Goal: Contribute content: Add original content to the website for others to see

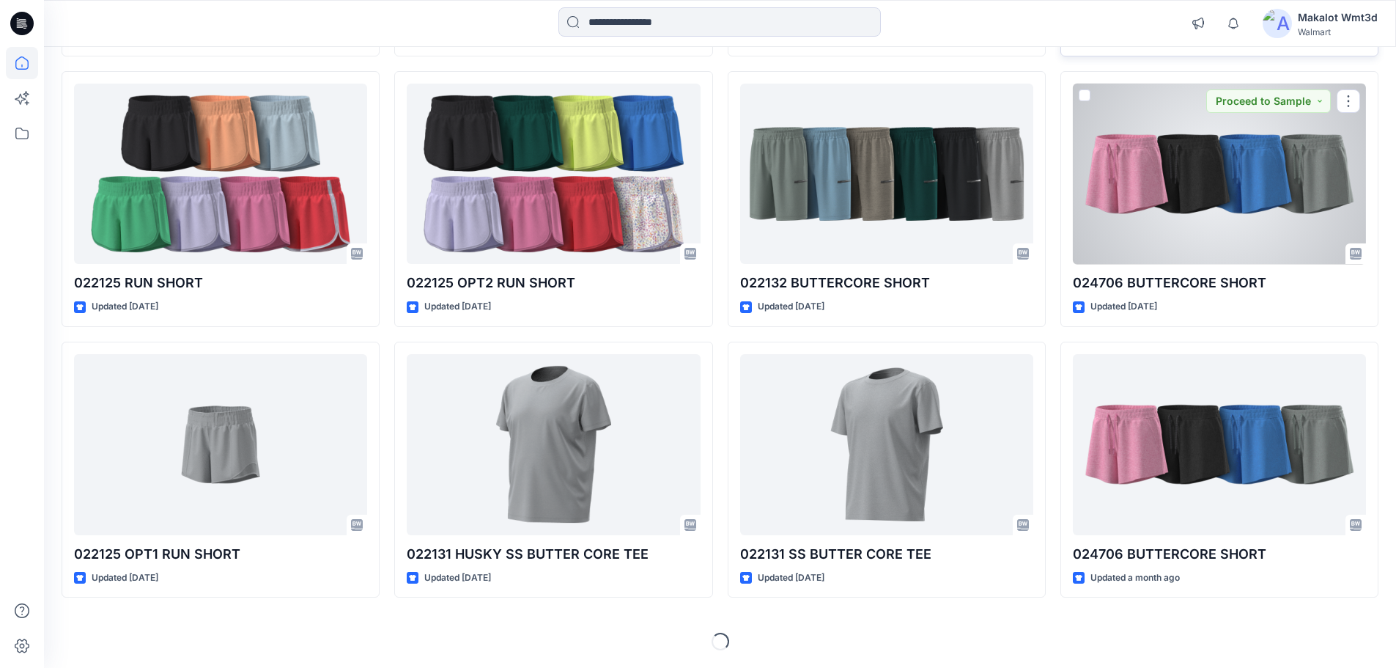
scroll to position [210, 0]
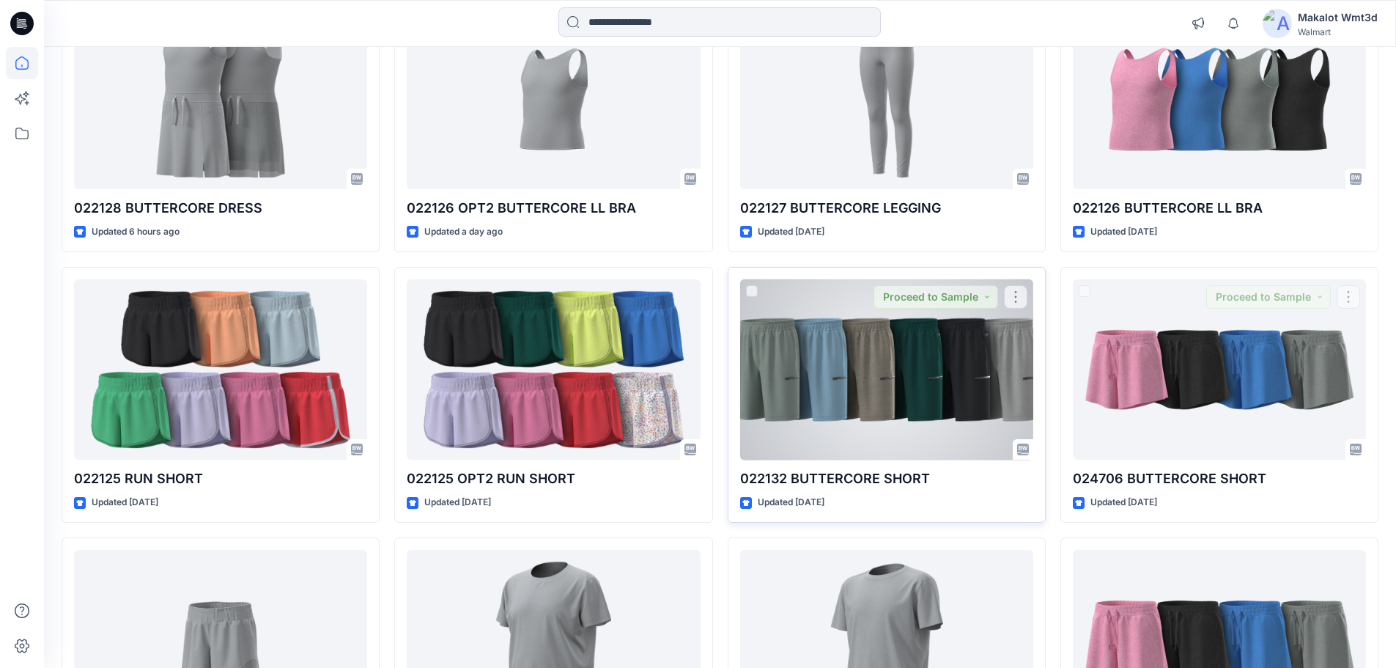
click at [899, 413] on div at bounding box center [886, 369] width 293 height 181
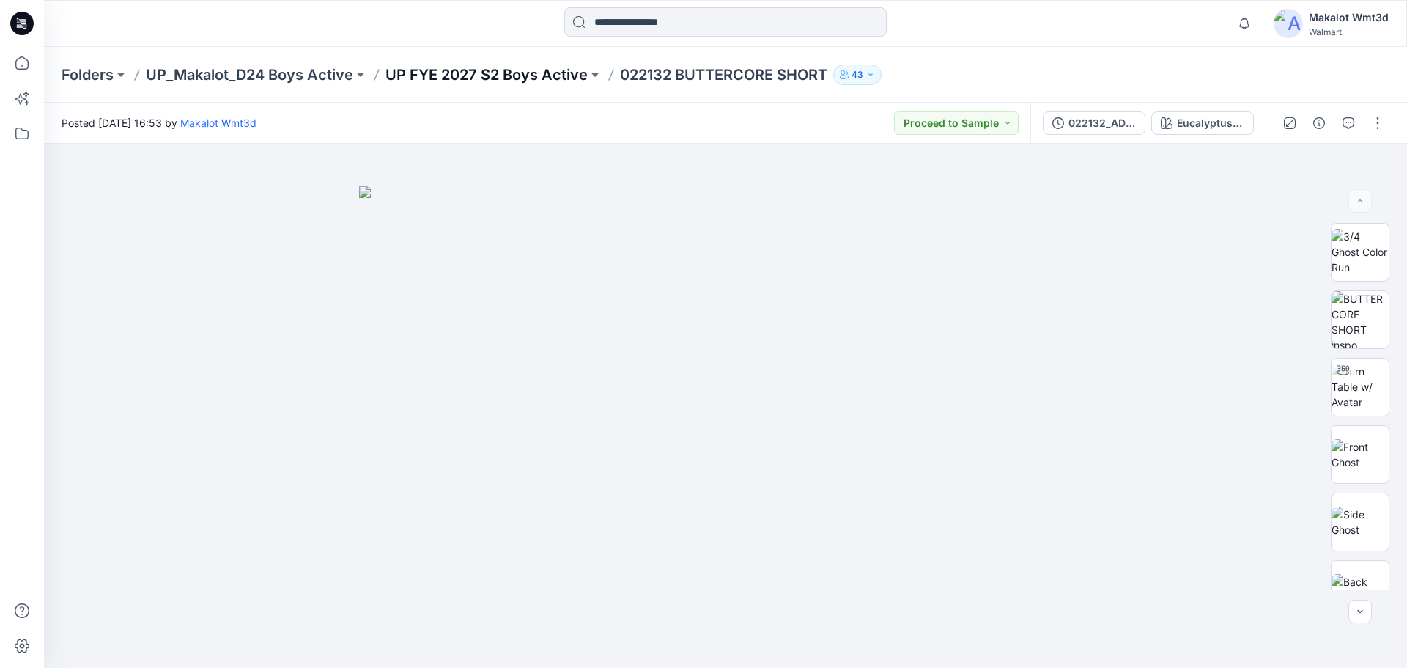
click at [509, 75] on p "UP FYE 2027 S2 Boys Active" at bounding box center [487, 75] width 202 height 21
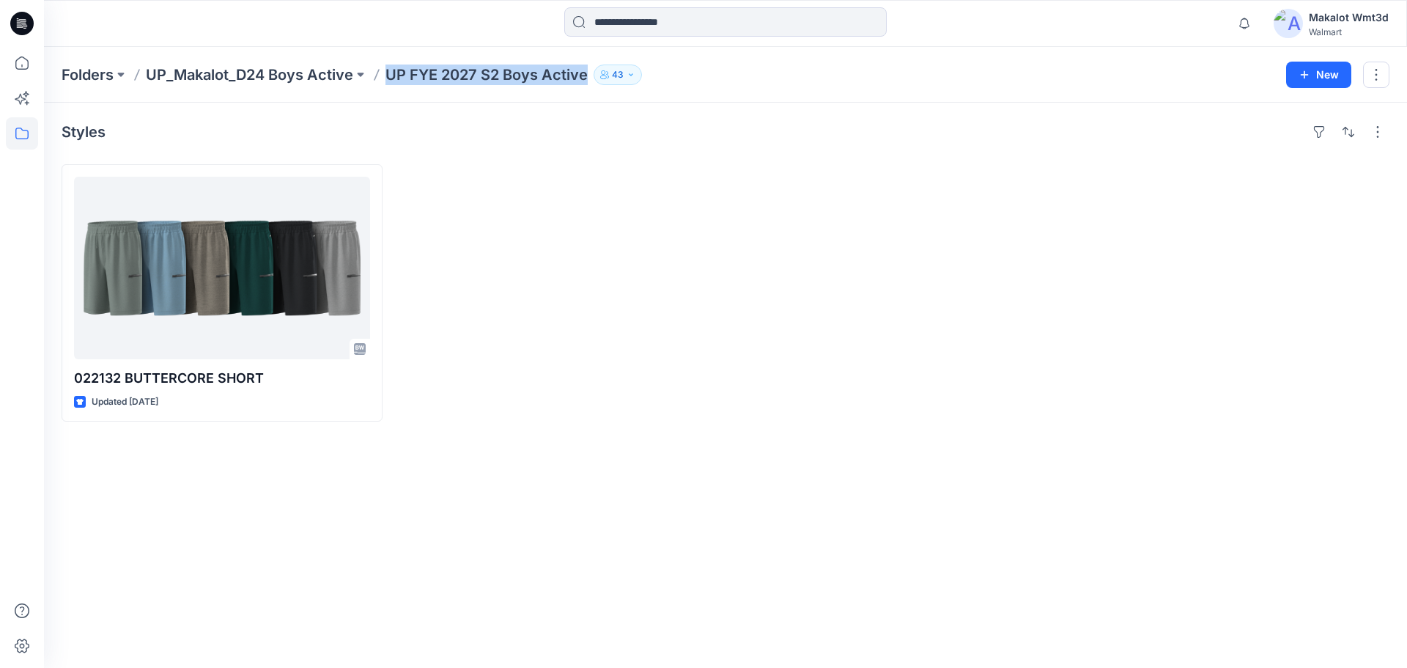
drag, startPoint x: 385, startPoint y: 72, endPoint x: 589, endPoint y: 76, distance: 203.8
click at [589, 76] on div "Folders UP_Makalot_D24 Boys Active UP FYE 2027 S2 Boys Active 43" at bounding box center [669, 75] width 1214 height 21
copy p "UP FYE 2027 S2 Boys Active"
click at [695, 246] on div at bounding box center [557, 292] width 321 height 257
click at [285, 78] on p "UP_Makalot_D24 Boys Active" at bounding box center [249, 75] width 207 height 21
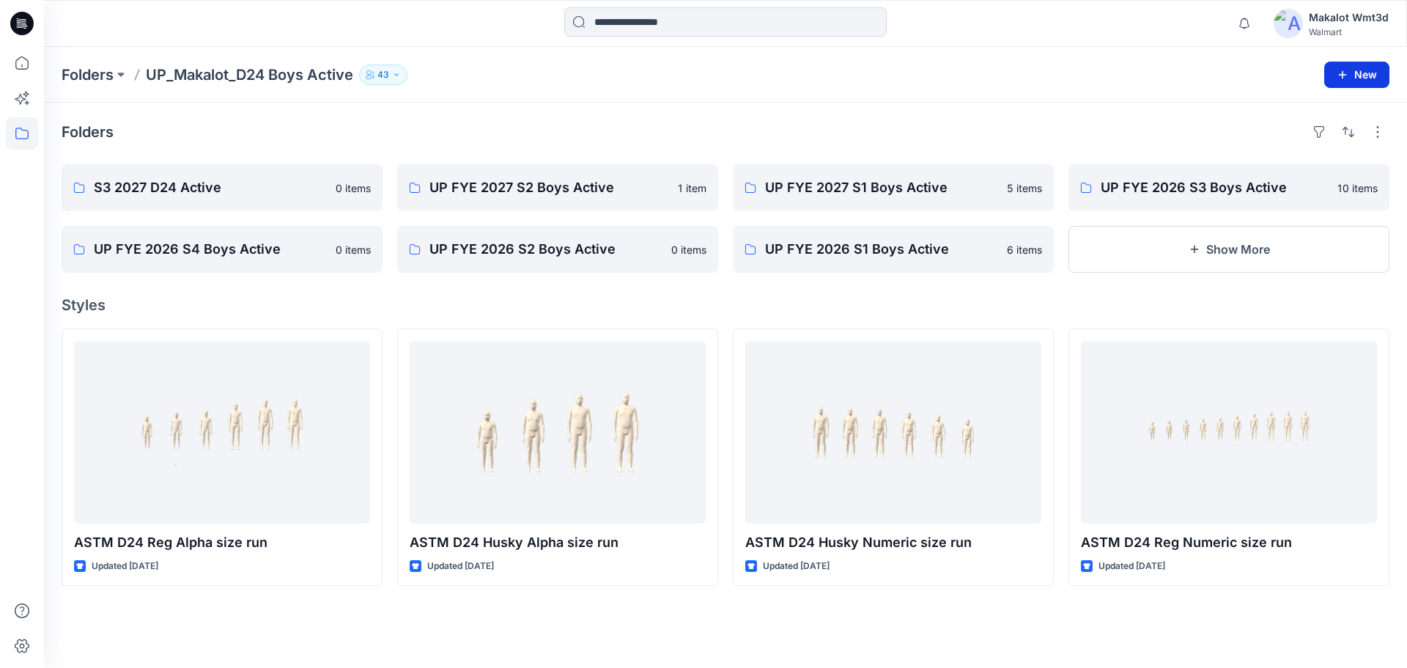
click at [1353, 76] on button "New" at bounding box center [1357, 75] width 65 height 26
click at [1343, 142] on button "New Folder" at bounding box center [1324, 139] width 126 height 27
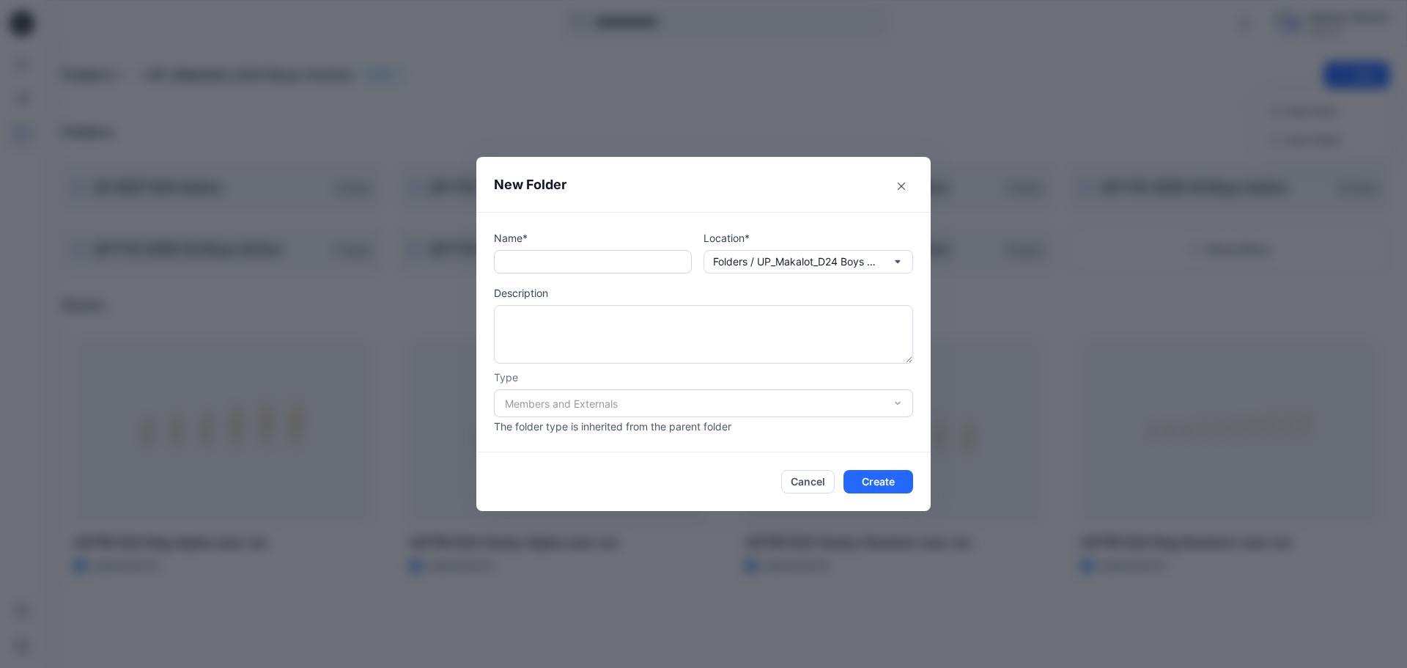
click at [631, 257] on input "text" at bounding box center [593, 261] width 198 height 23
paste input "**********"
click at [583, 262] on input "**********" at bounding box center [593, 261] width 198 height 23
type input "**********"
click at [786, 262] on p "Folders / UP_Makalot_D24 Boys Active" at bounding box center [797, 262] width 169 height 16
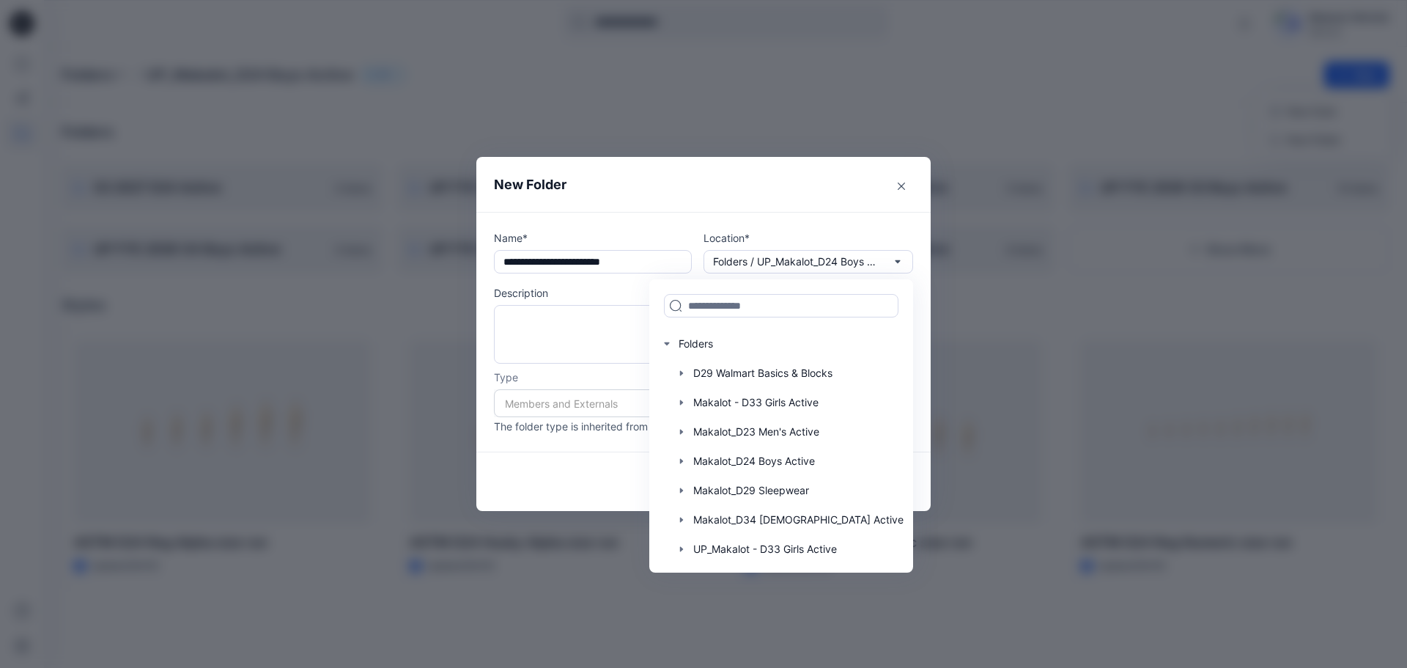
click at [803, 202] on header "New Folder" at bounding box center [703, 184] width 454 height 55
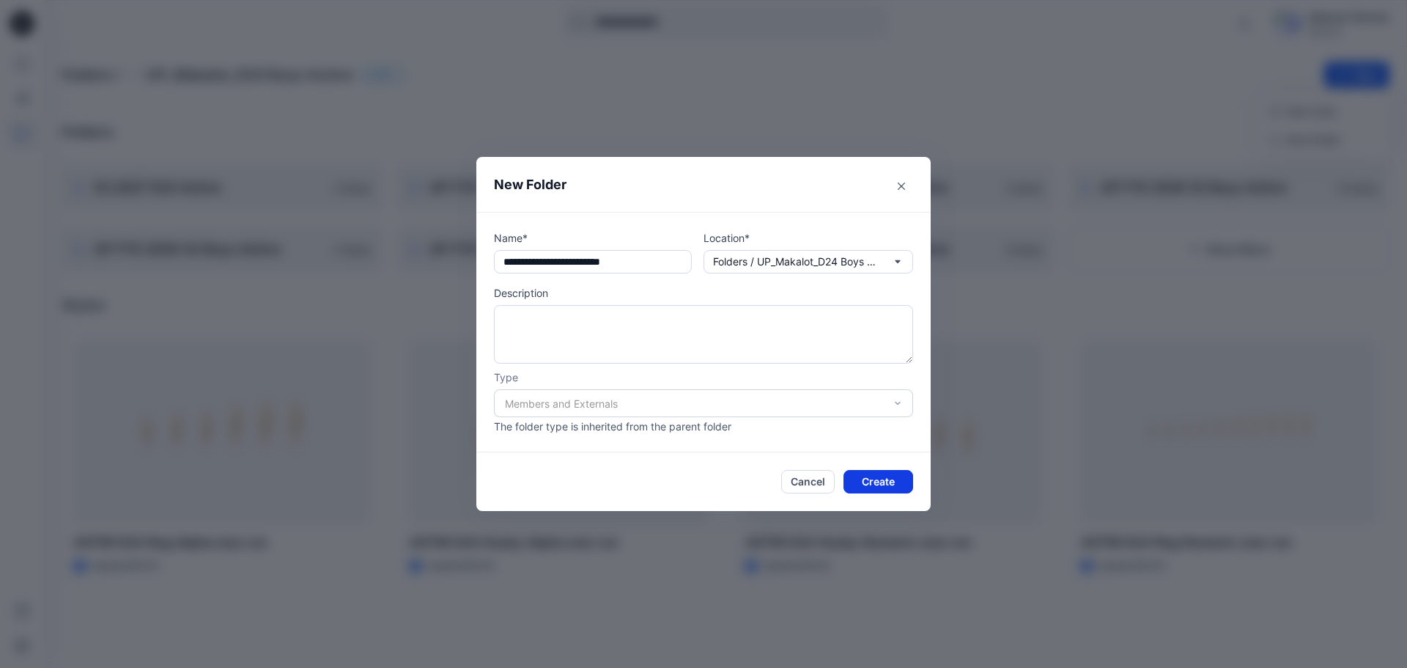
click at [885, 482] on button "Create" at bounding box center [879, 481] width 70 height 23
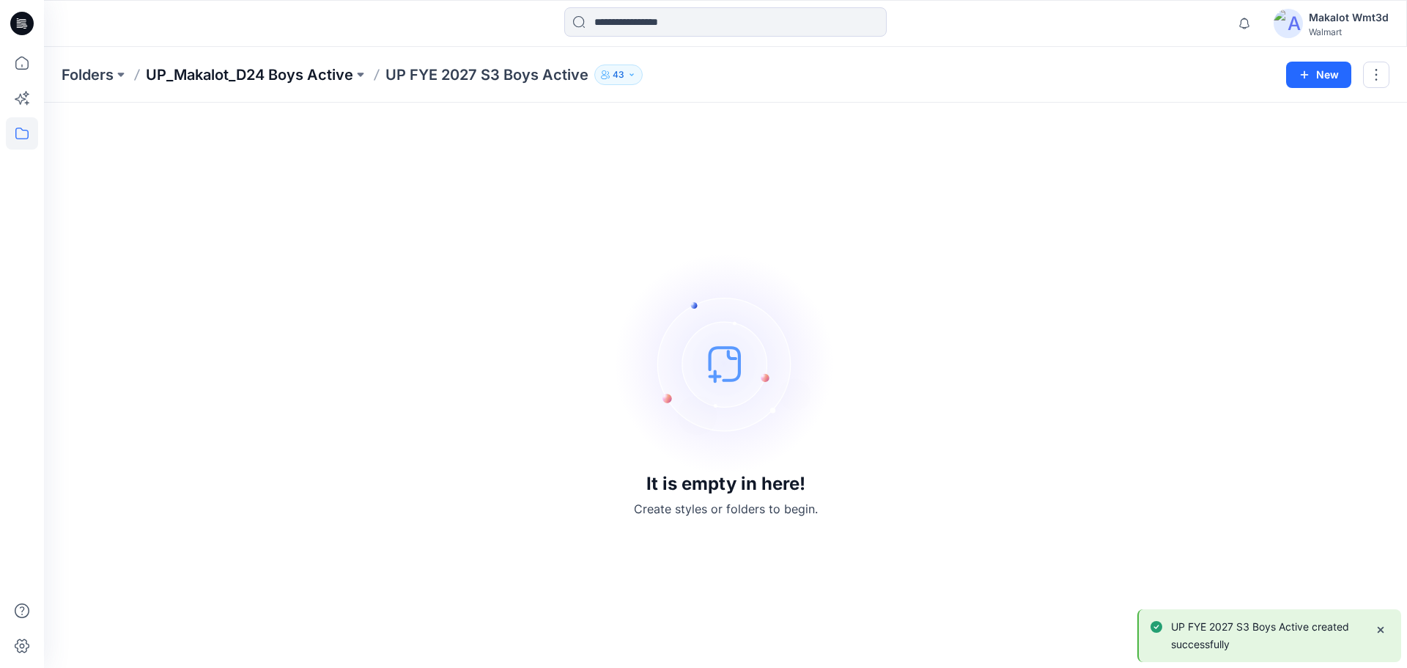
click at [307, 75] on p "UP_Makalot_D24 Boys Active" at bounding box center [249, 75] width 207 height 21
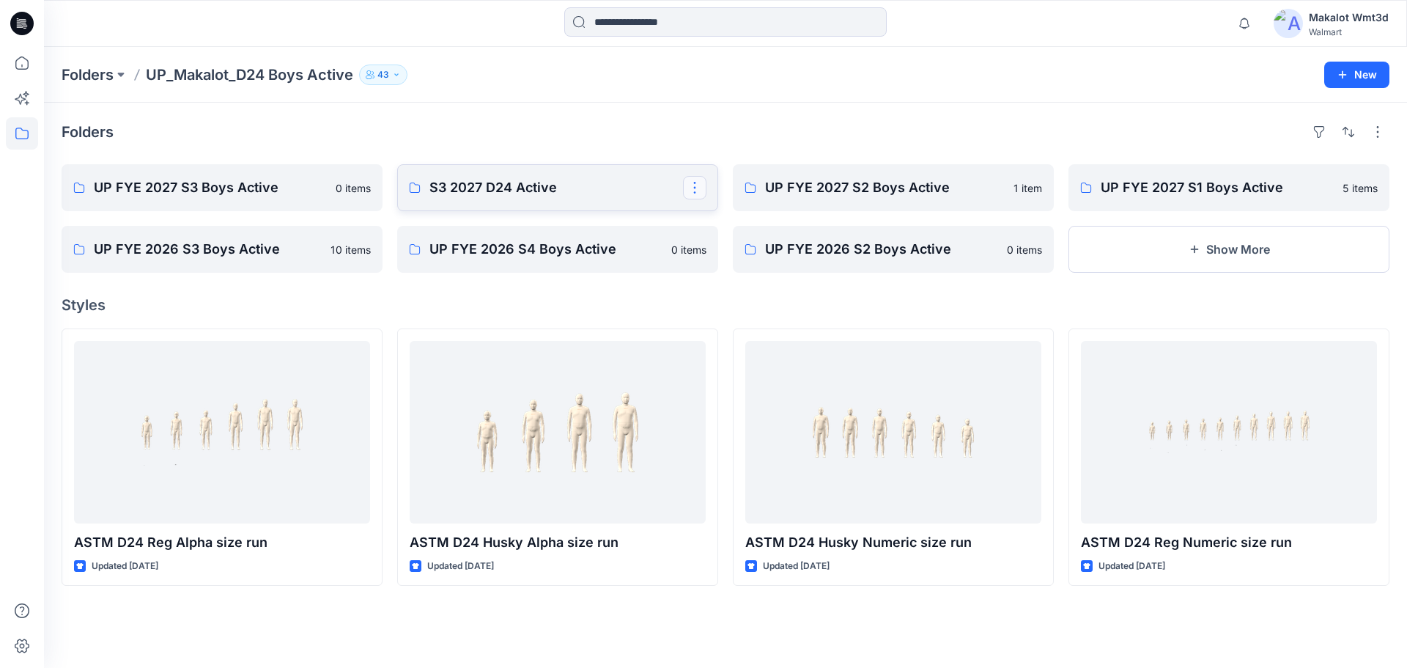
click at [693, 187] on button "button" at bounding box center [694, 187] width 23 height 23
click at [688, 124] on div "Folders" at bounding box center [726, 131] width 1328 height 23
click at [526, 201] on link "S3 2027 D24 Active" at bounding box center [557, 187] width 321 height 47
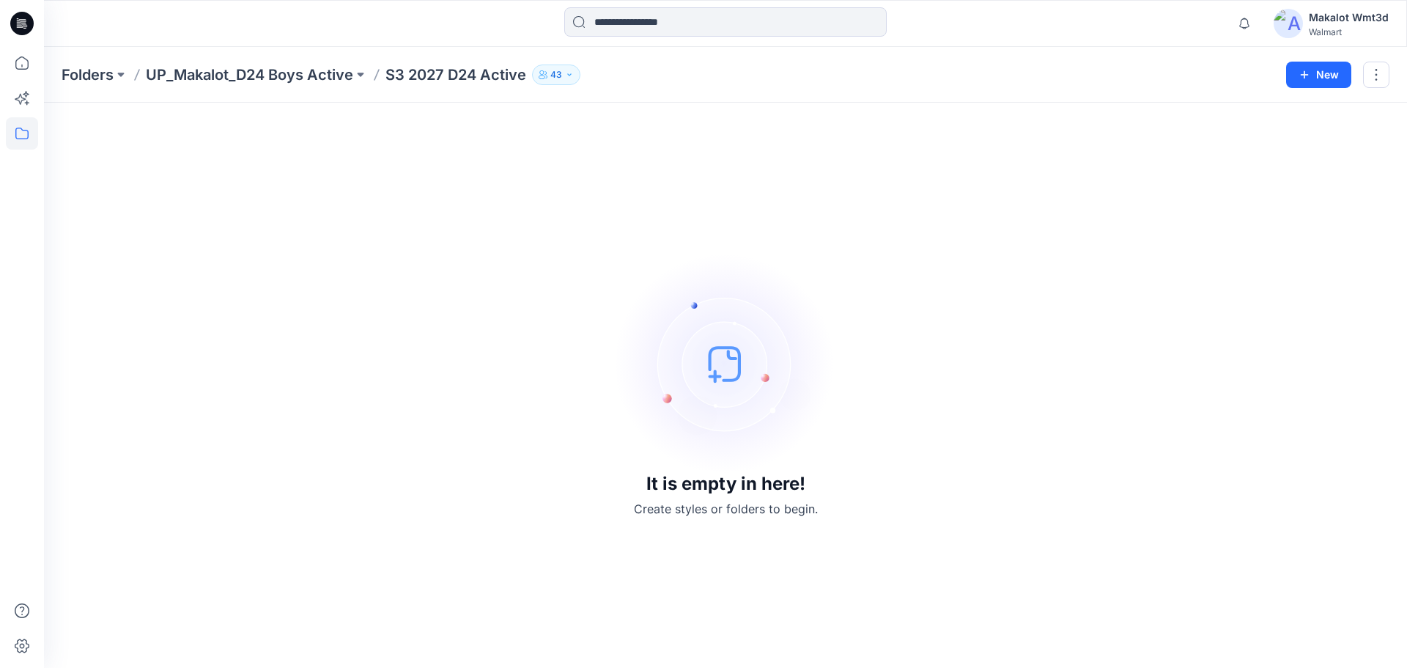
click at [575, 73] on button "43" at bounding box center [556, 75] width 48 height 21
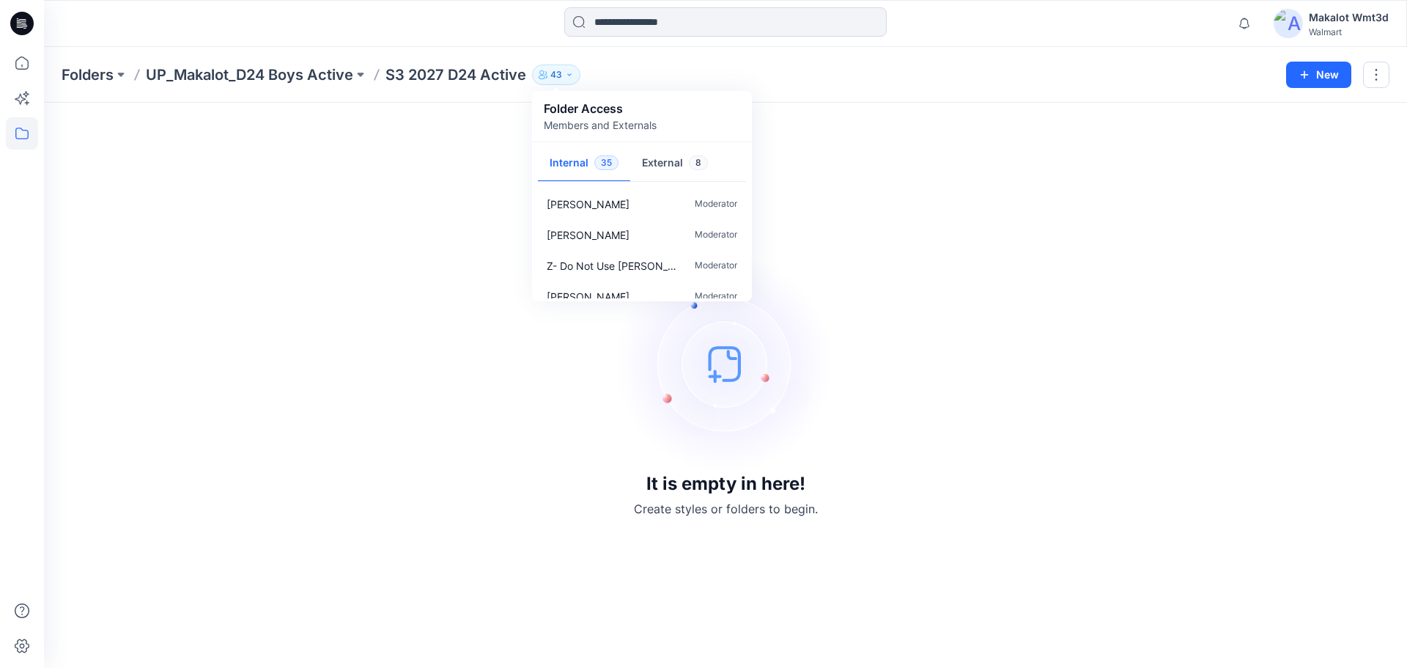
click at [808, 82] on div "Folders UP_Makalot_D24 Boys Active S3 2027 D24 Active 43 Folder Access Members …" at bounding box center [669, 75] width 1214 height 21
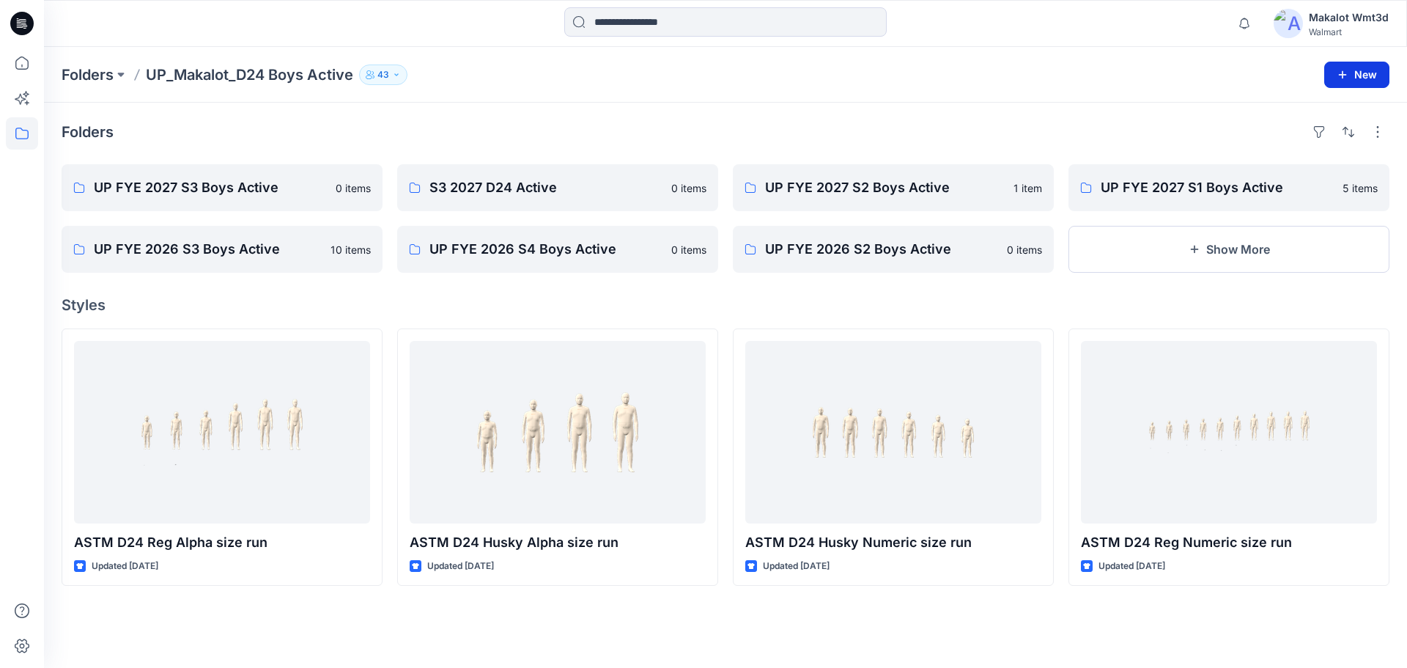
click at [1343, 75] on icon "button" at bounding box center [1343, 74] width 8 height 8
click at [1320, 146] on p "New Folder" at bounding box center [1314, 139] width 54 height 15
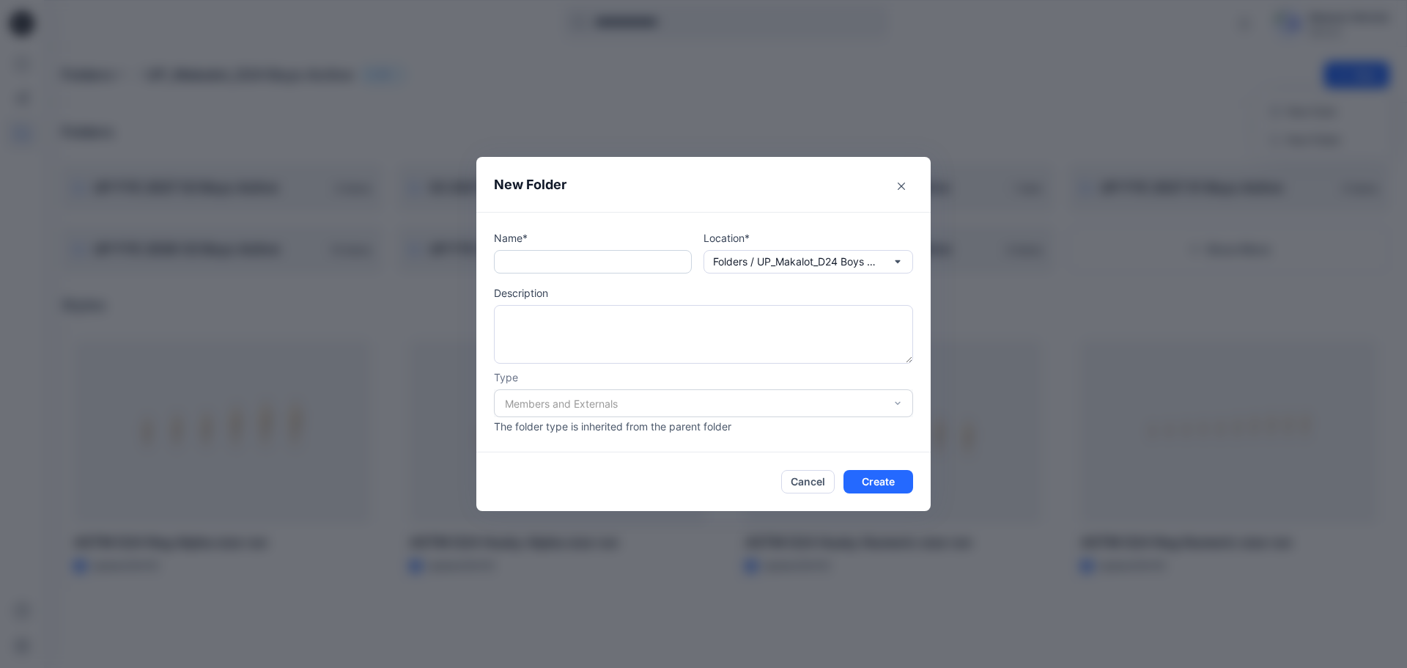
click at [651, 257] on input "text" at bounding box center [593, 261] width 198 height 23
paste input "**********"
click at [583, 266] on input "**********" at bounding box center [593, 261] width 198 height 23
type input "**********"
click at [892, 478] on button "Create" at bounding box center [879, 481] width 70 height 23
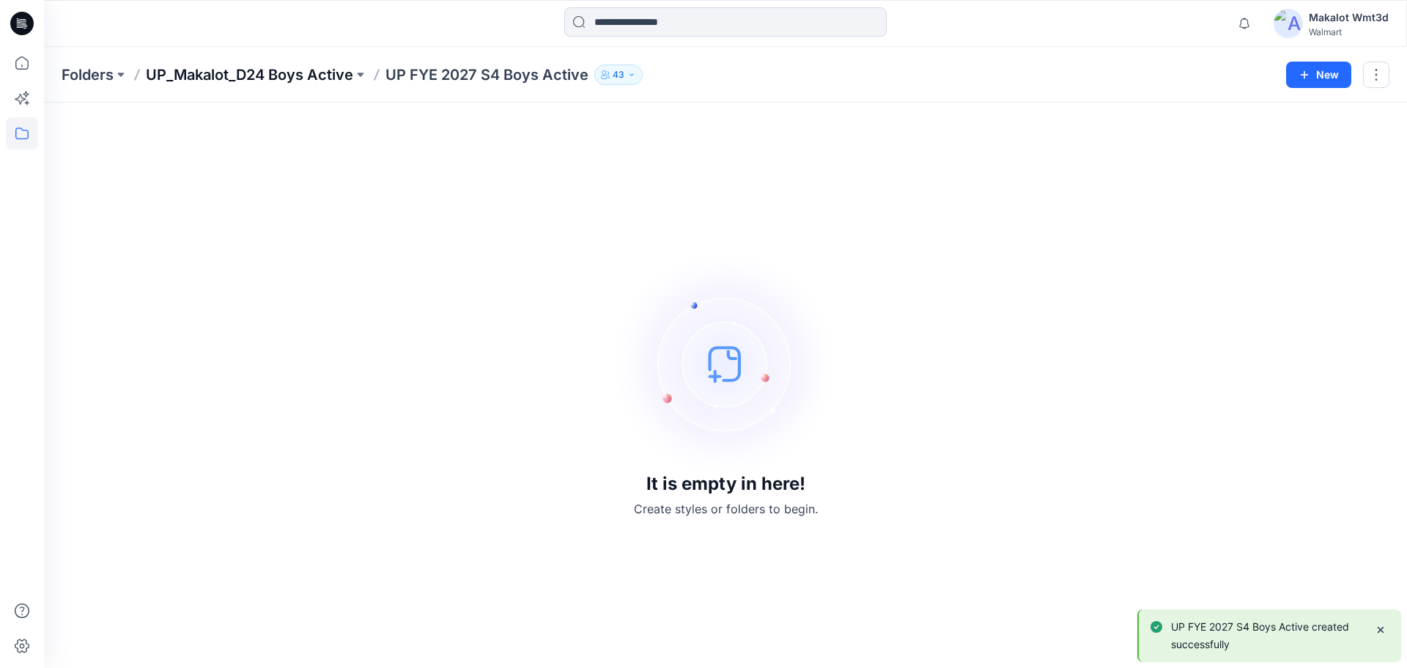
click at [307, 68] on p "UP_Makalot_D24 Boys Active" at bounding box center [249, 75] width 207 height 21
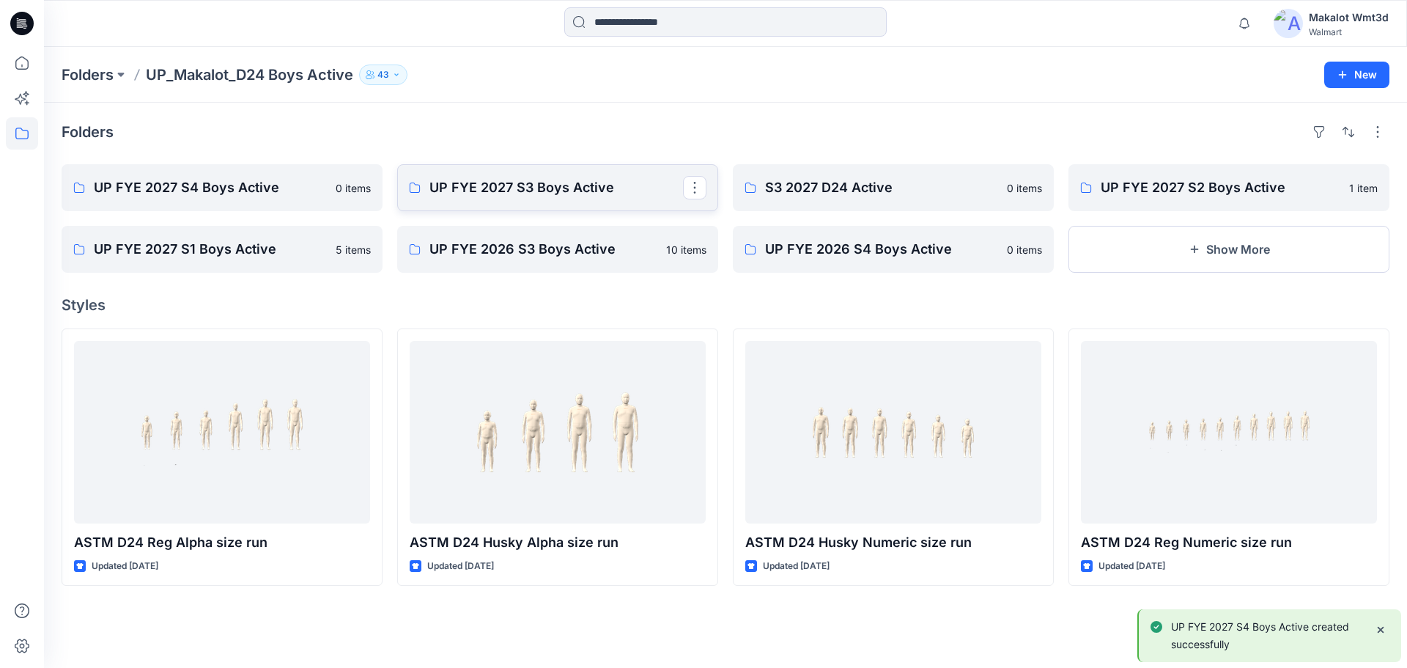
click at [583, 187] on p "UP FYE 2027 S3 Boys Active" at bounding box center [557, 187] width 254 height 21
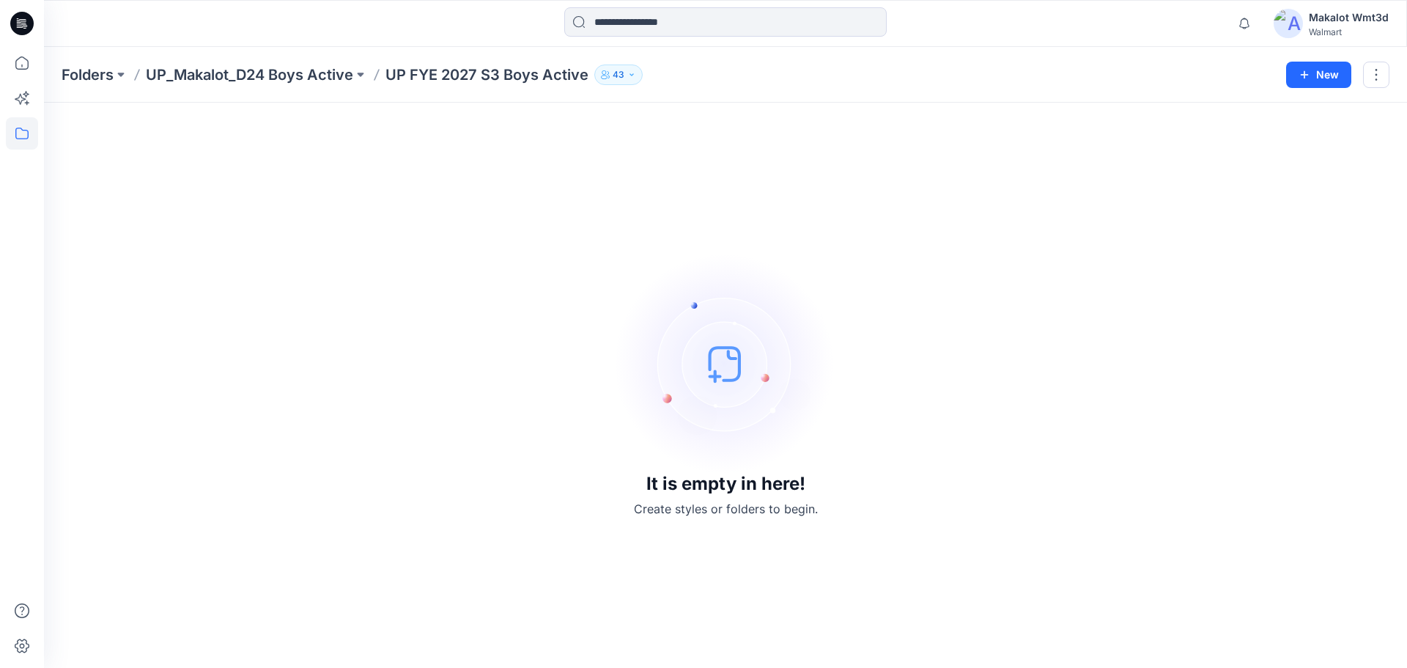
click at [500, 73] on p "UP FYE 2027 S3 Boys Active" at bounding box center [487, 75] width 203 height 21
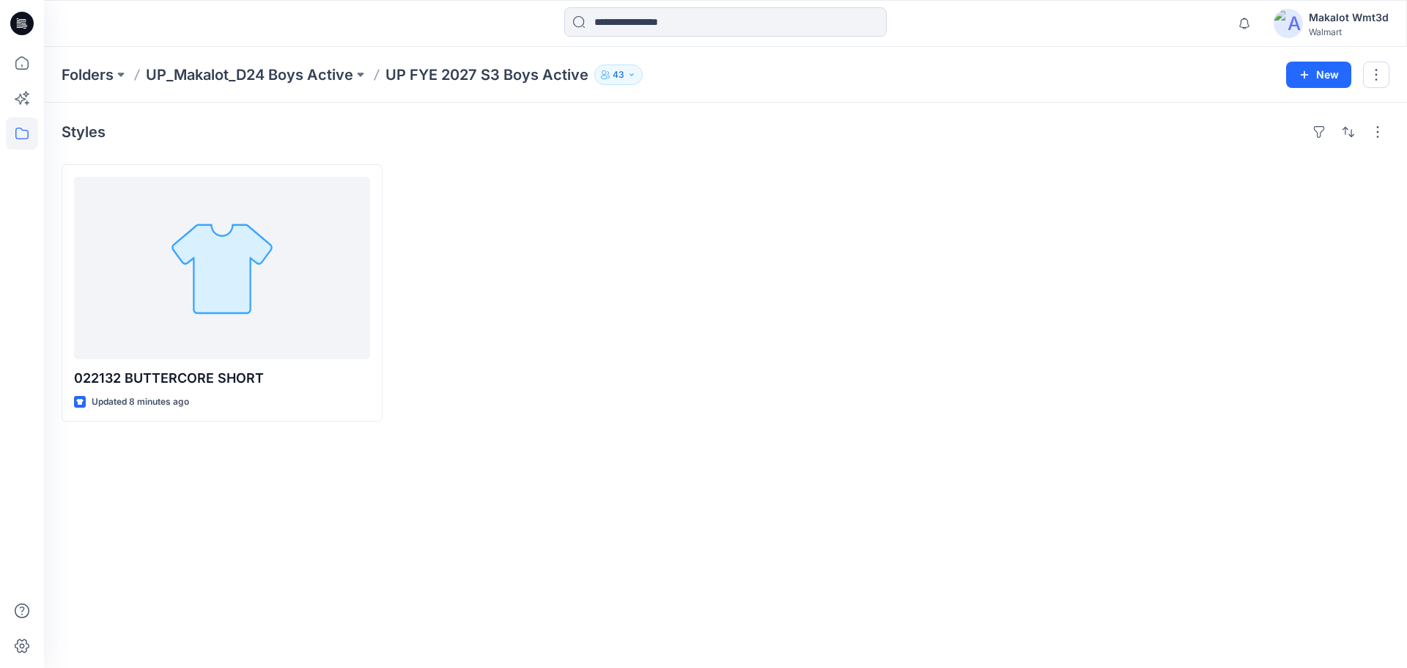
click at [481, 261] on div at bounding box center [557, 292] width 321 height 257
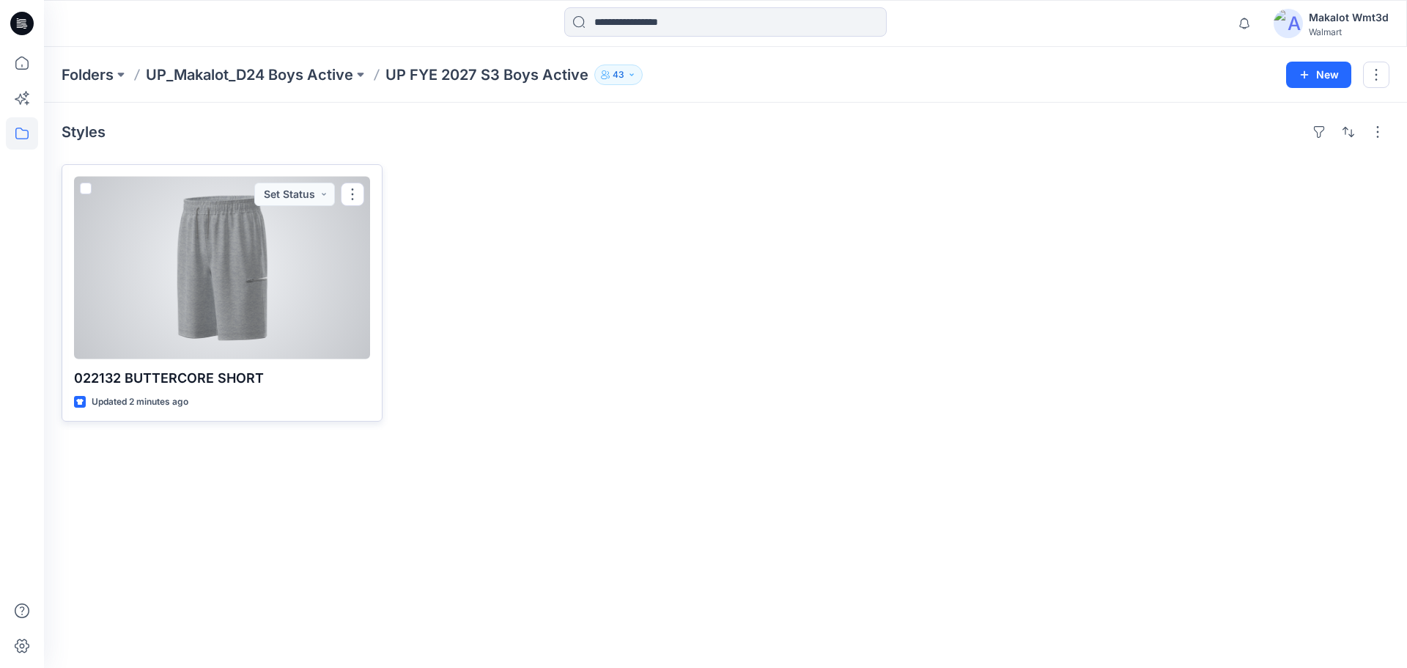
click at [194, 289] on div at bounding box center [222, 268] width 296 height 183
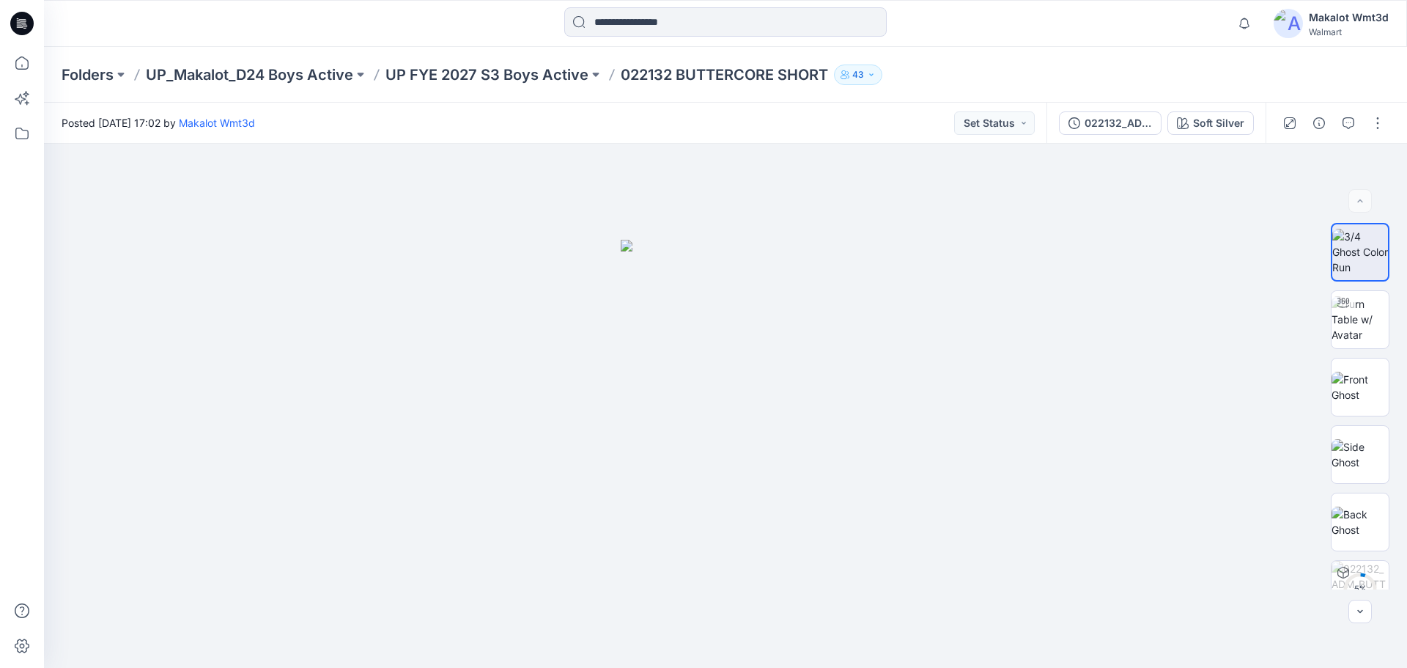
click at [1365, 122] on div at bounding box center [1334, 123] width 136 height 41
click at [1375, 119] on button "button" at bounding box center [1377, 122] width 23 height 23
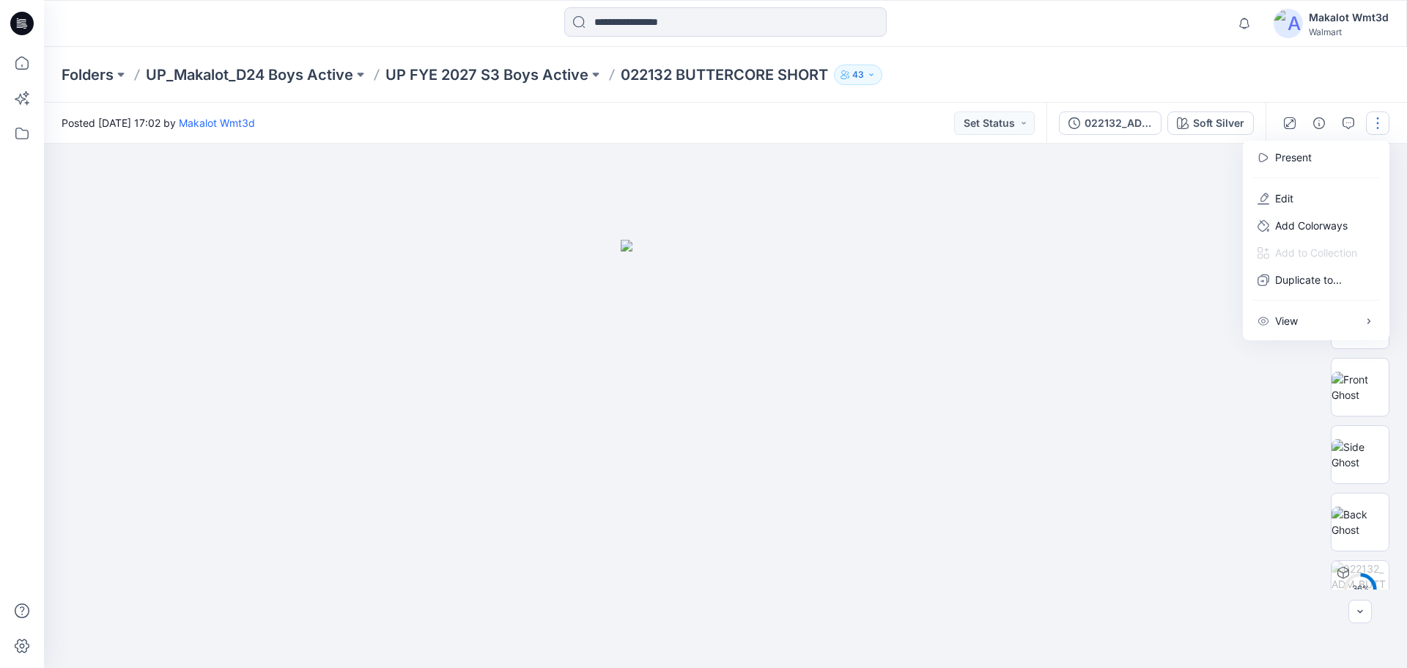
click at [1019, 80] on div "Folders UP_Makalot_D24 Boys Active UP FYE 2027 S3 Boys Active 022132 BUTTERCORE…" at bounding box center [669, 75] width 1214 height 21
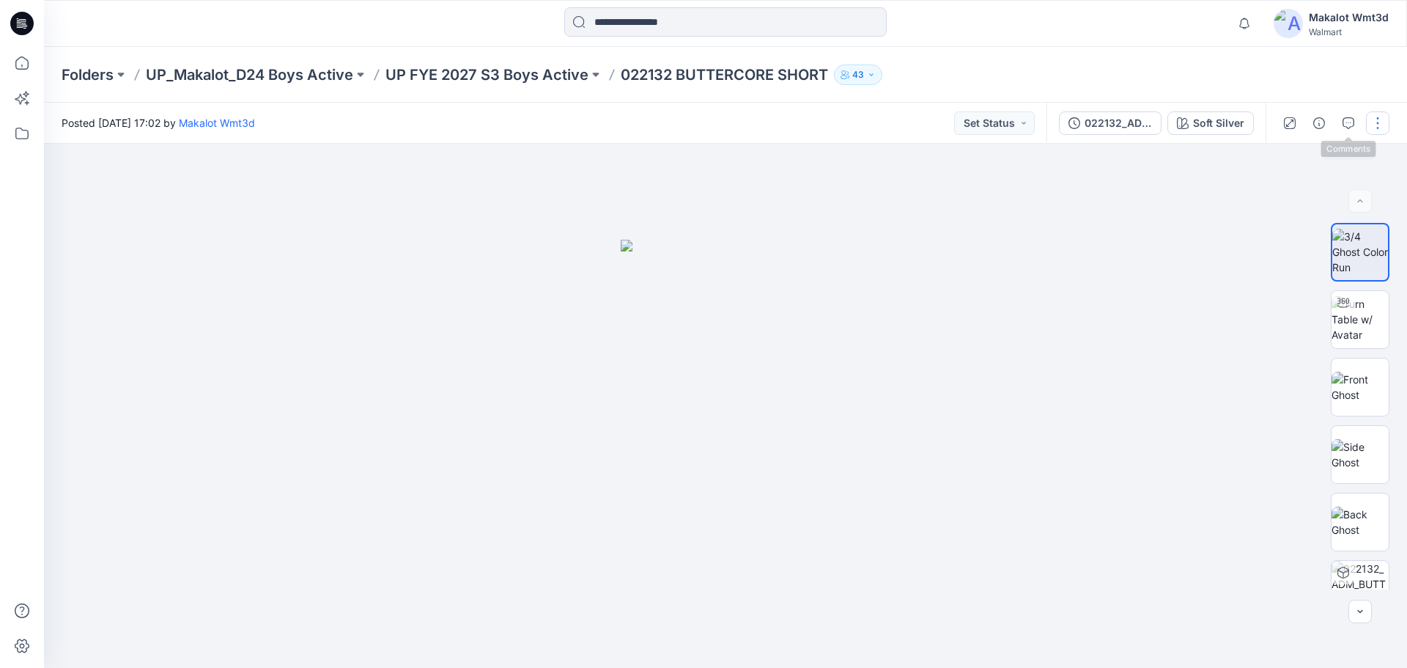
click at [1374, 122] on button "button" at bounding box center [1377, 122] width 23 height 23
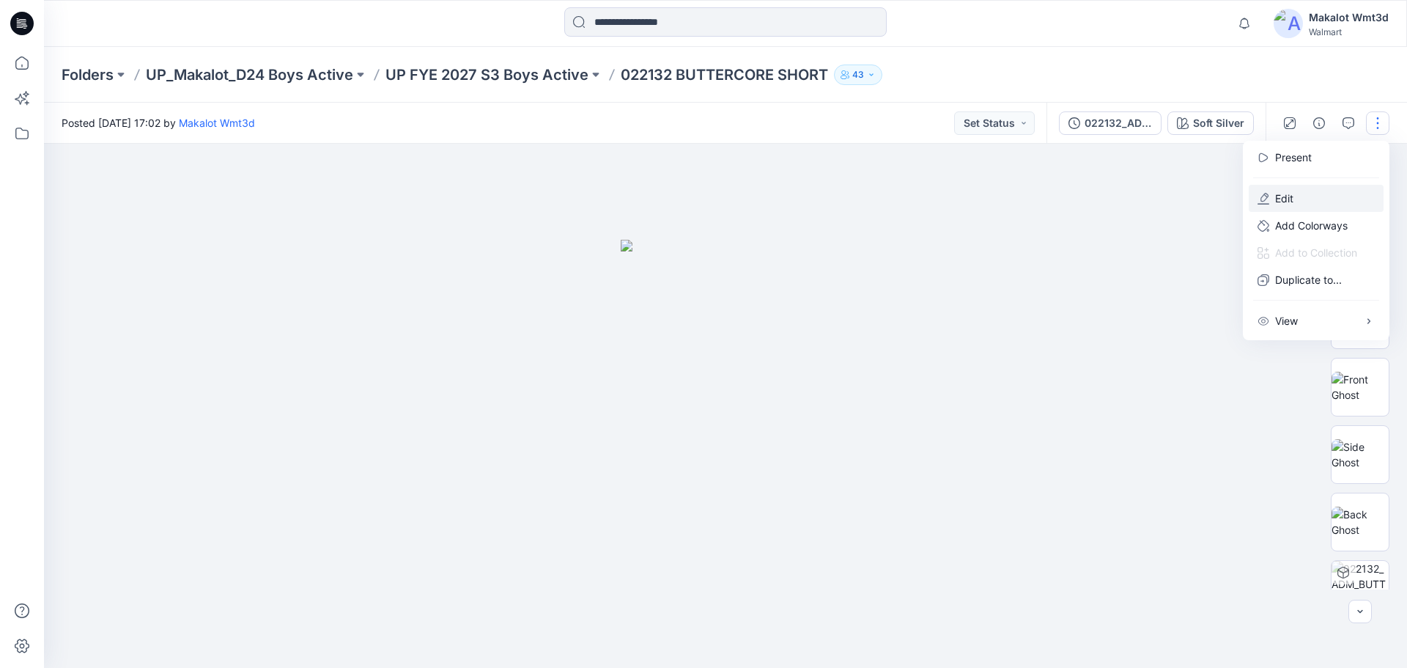
click at [1307, 190] on button "Edit" at bounding box center [1316, 198] width 135 height 27
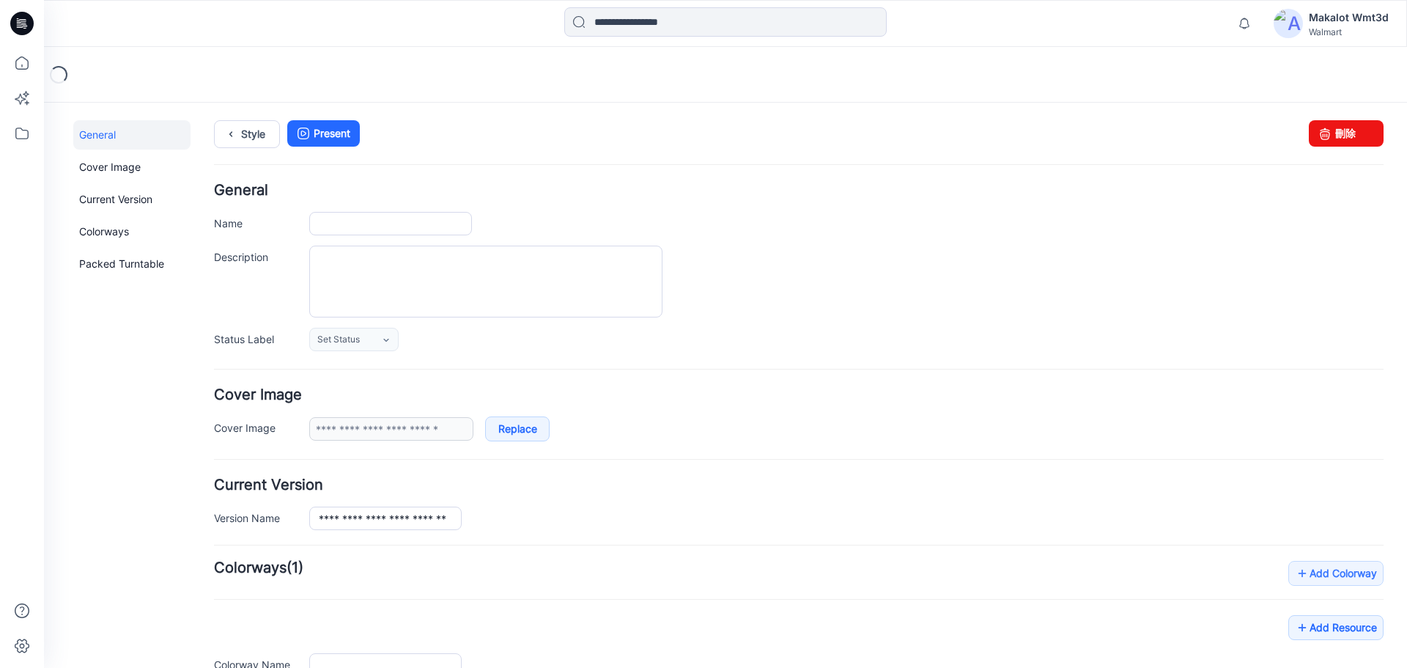
type input "**********"
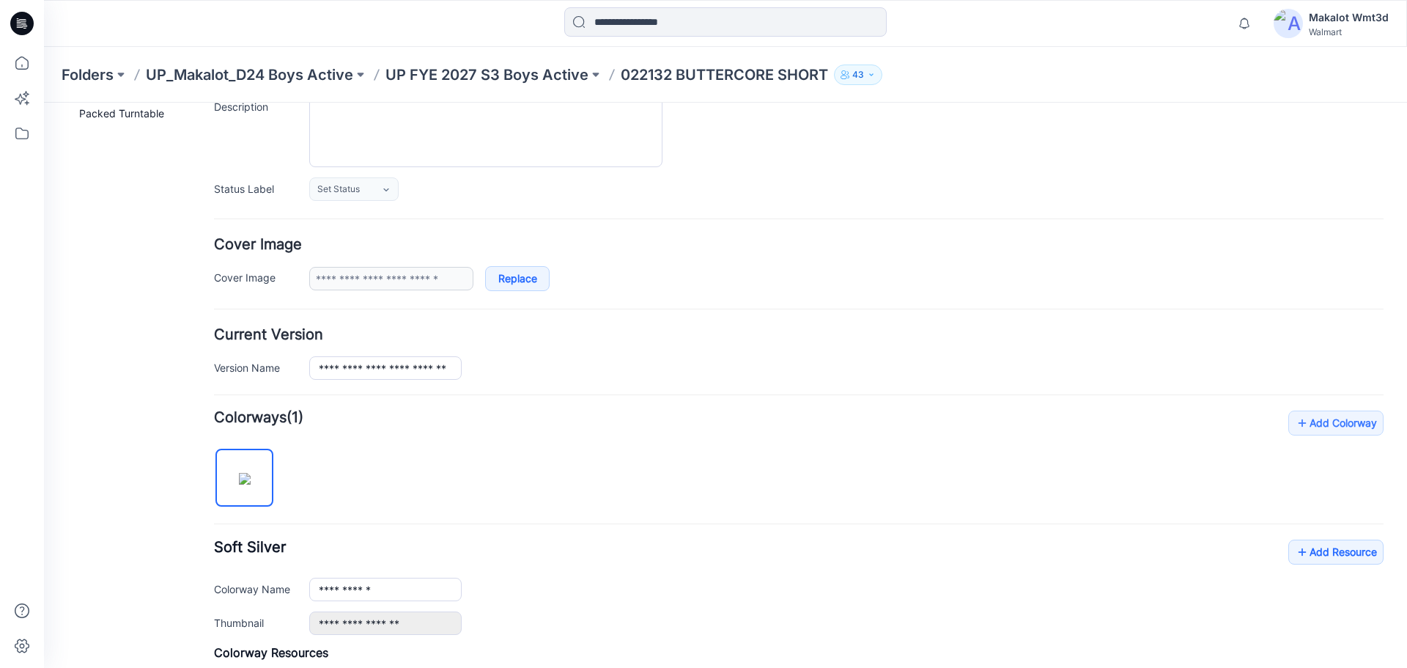
scroll to position [391, 0]
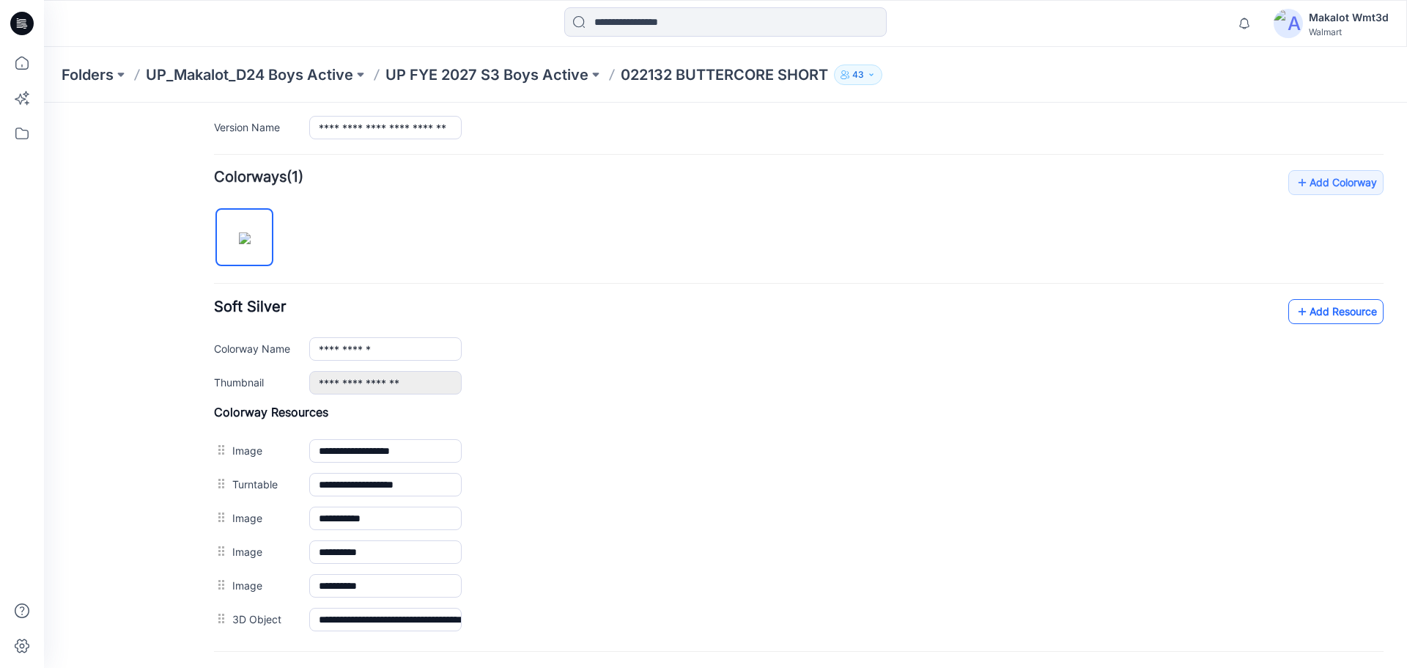
click at [1296, 319] on icon at bounding box center [1302, 311] width 15 height 23
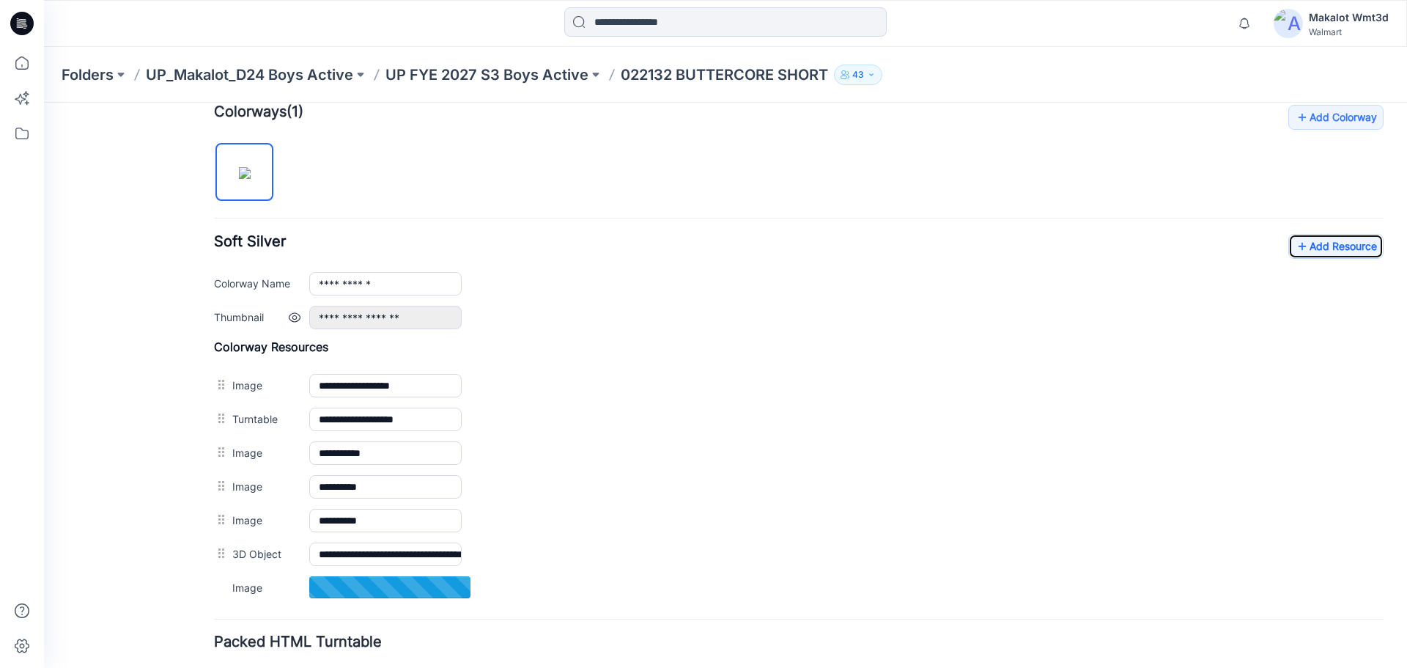
scroll to position [489, 0]
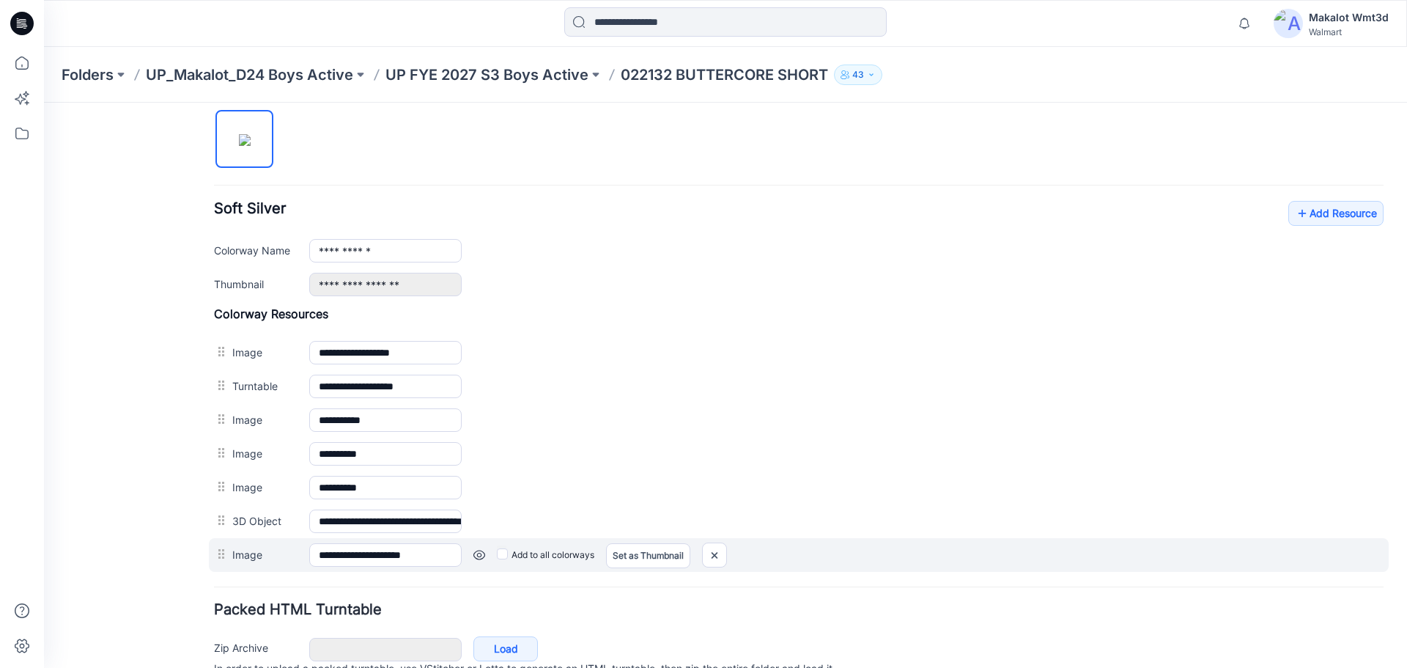
click at [44, 103] on label "Add to all colorways" at bounding box center [44, 103] width 0 height 0
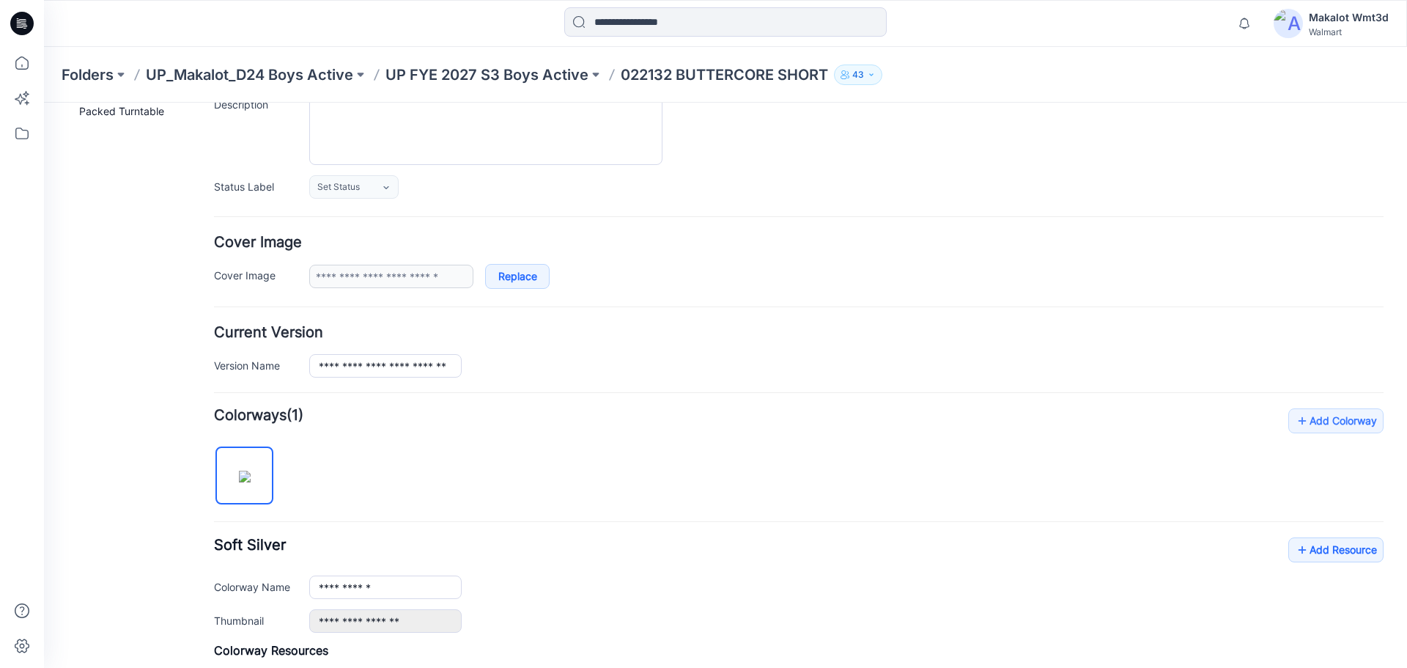
scroll to position [0, 0]
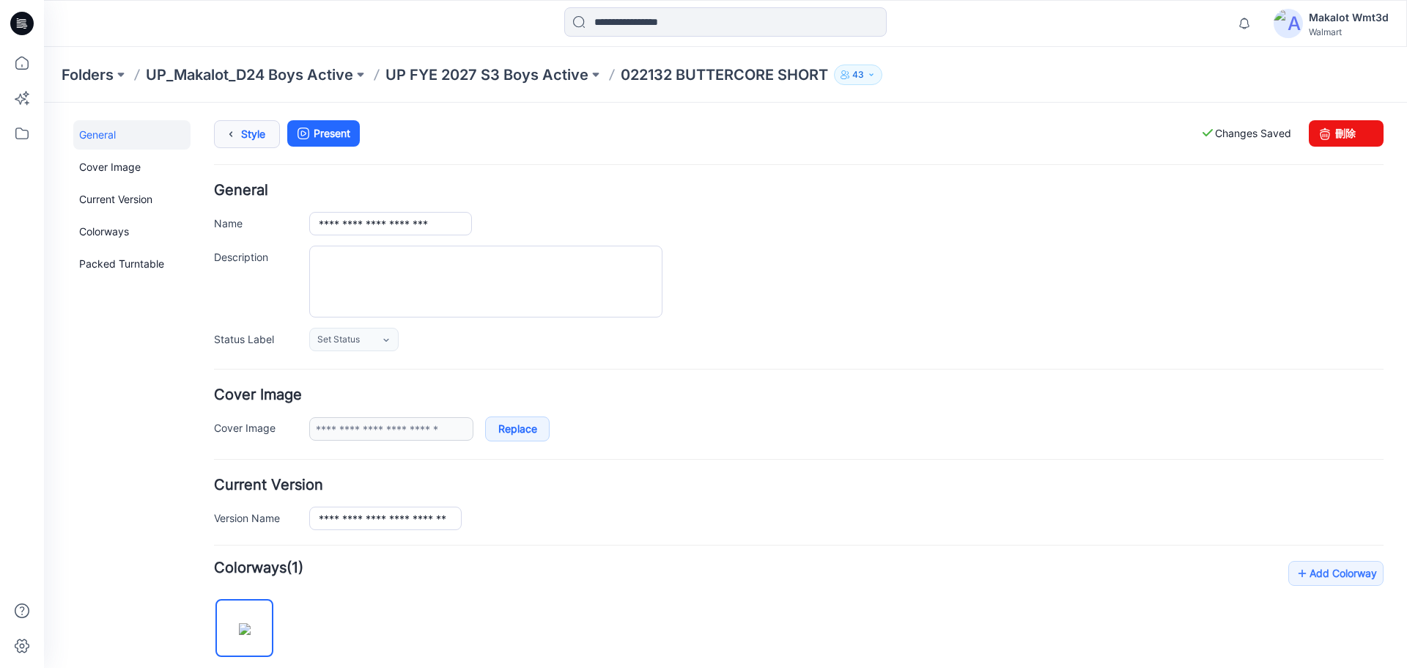
click at [238, 123] on icon at bounding box center [231, 134] width 21 height 26
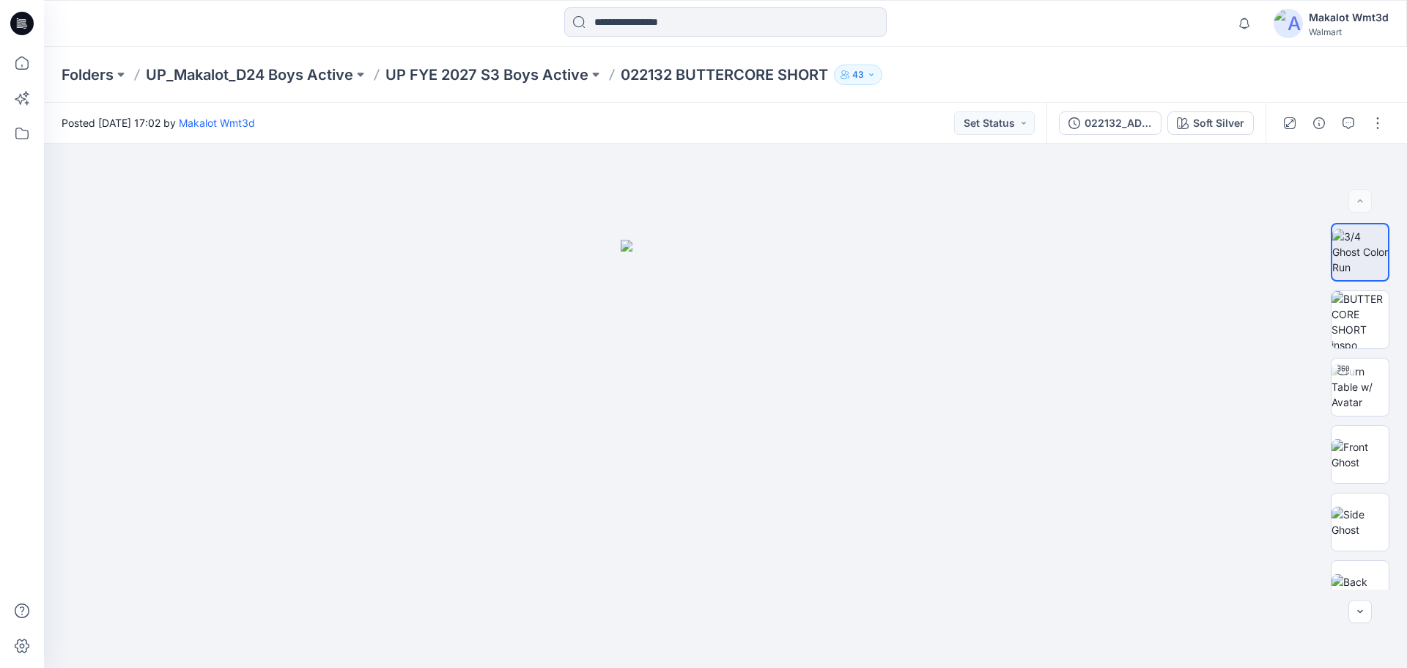
click at [21, 24] on icon at bounding box center [21, 23] width 23 height 23
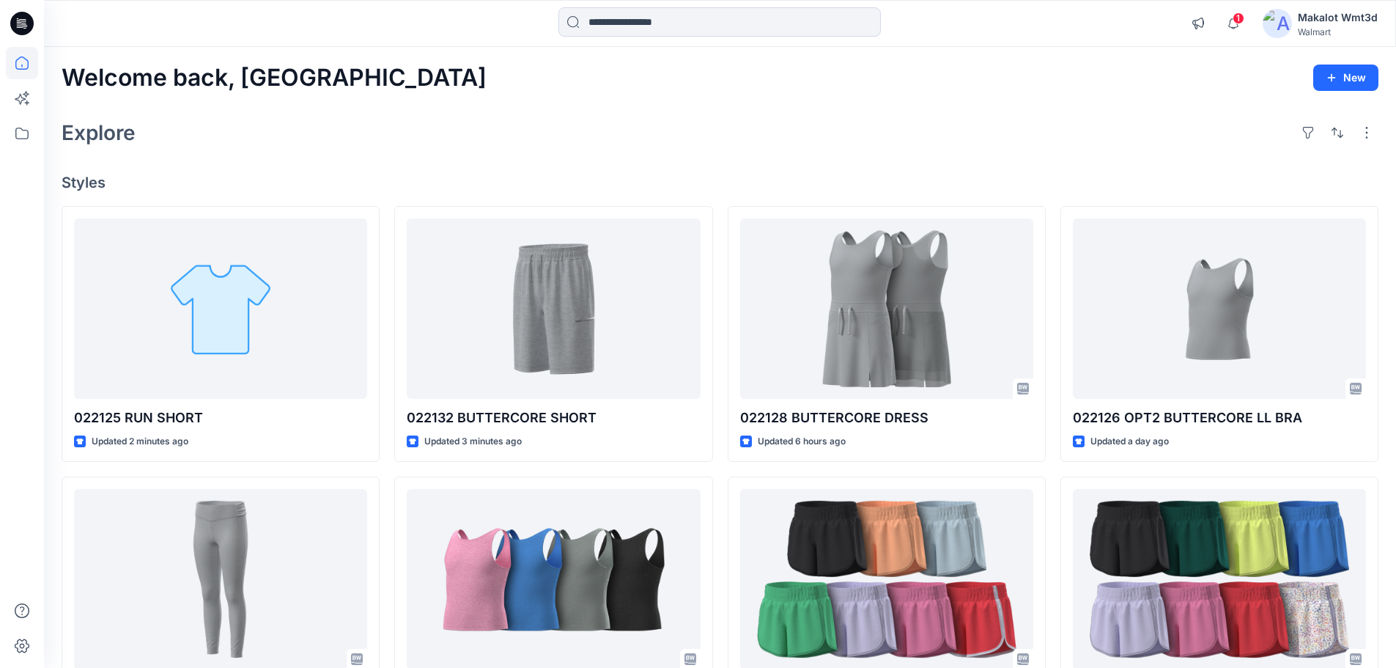
click at [370, 168] on div "Welcome back, Makalot New Explore Styles 022125 RUN SHORT Updated 2 minutes ago…" at bounding box center [720, 560] width 1352 height 1026
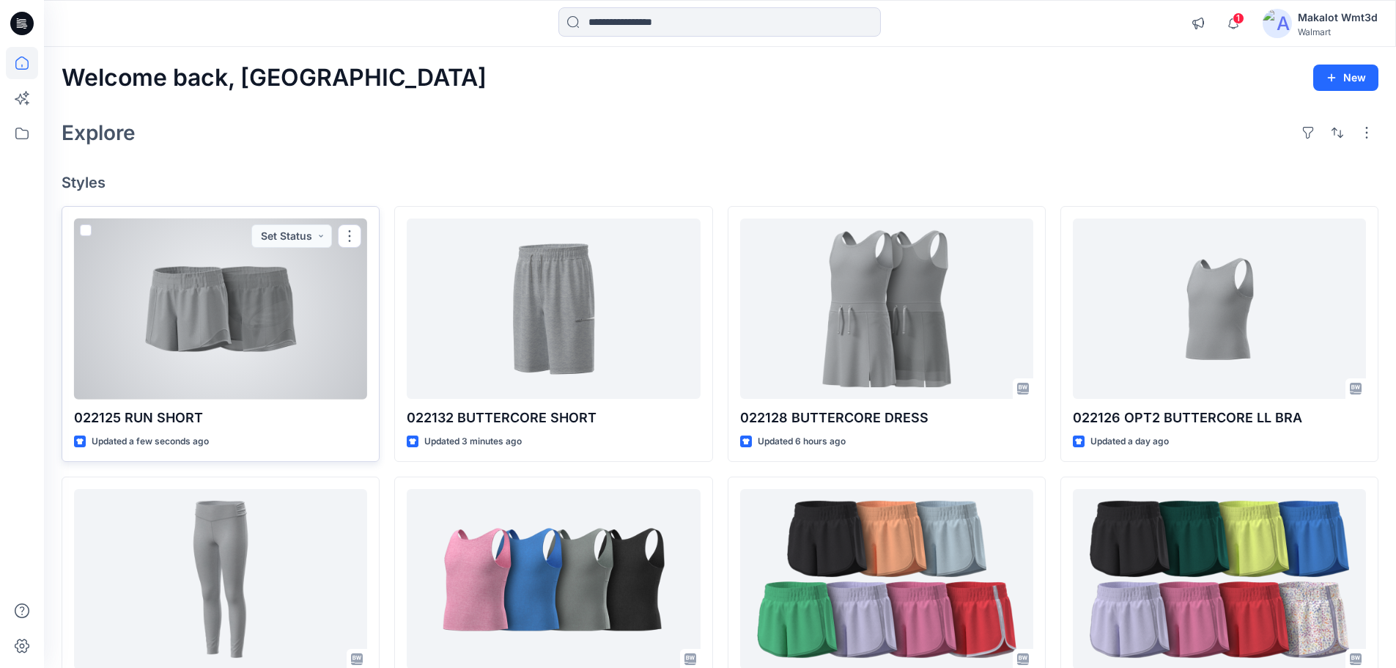
click at [250, 276] on div at bounding box center [220, 308] width 293 height 181
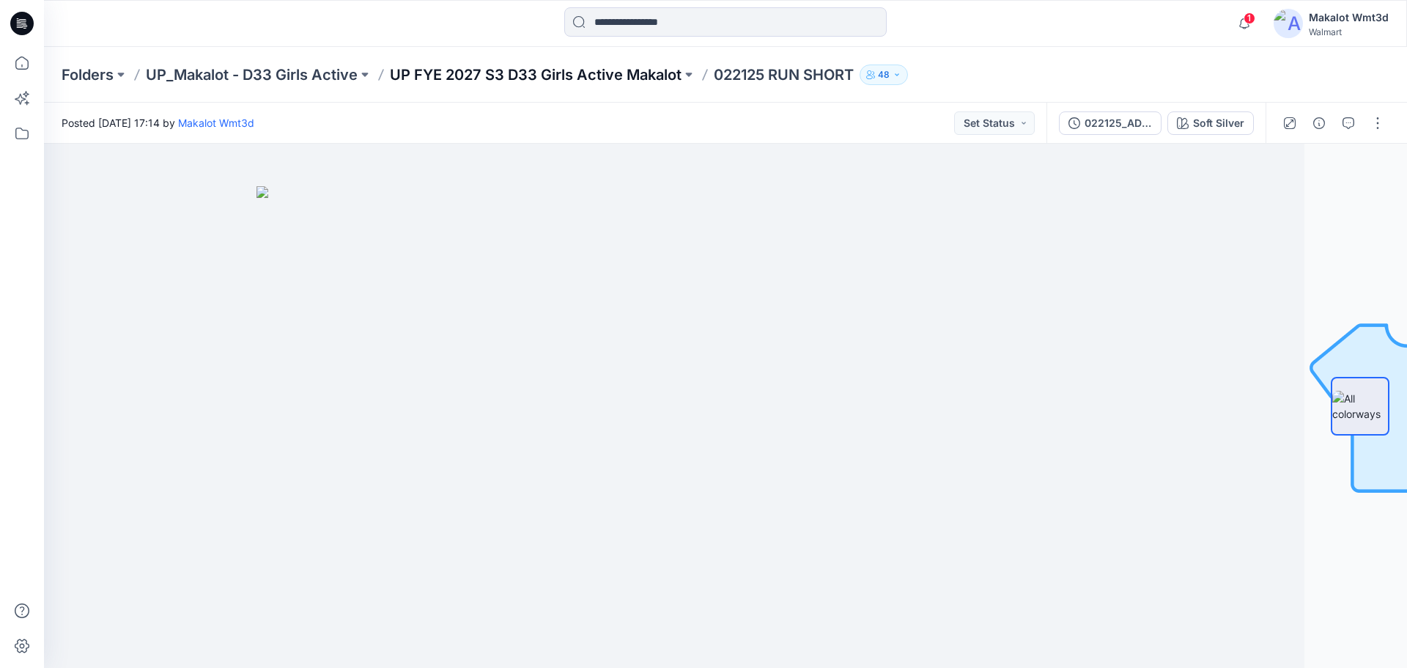
click at [550, 73] on p "UP FYE 2027 S3 D33 Girls Active Makalot" at bounding box center [536, 75] width 292 height 21
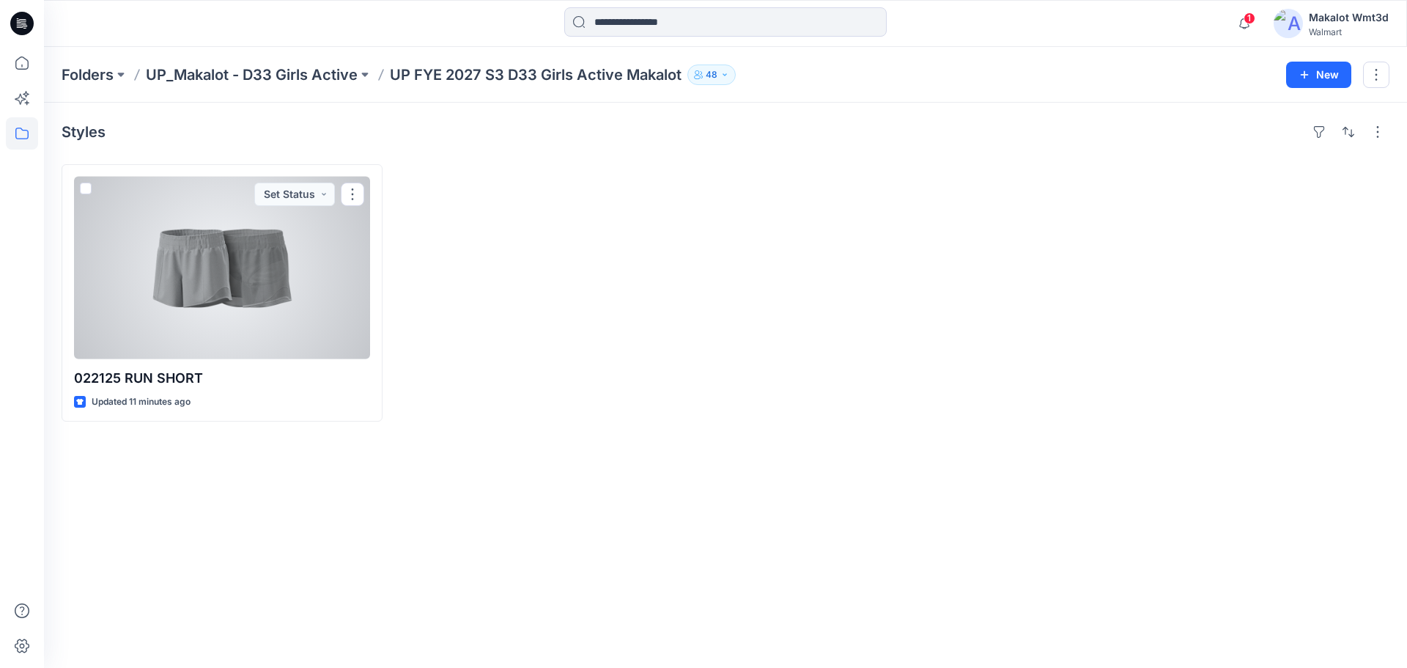
click at [257, 296] on div at bounding box center [222, 268] width 296 height 183
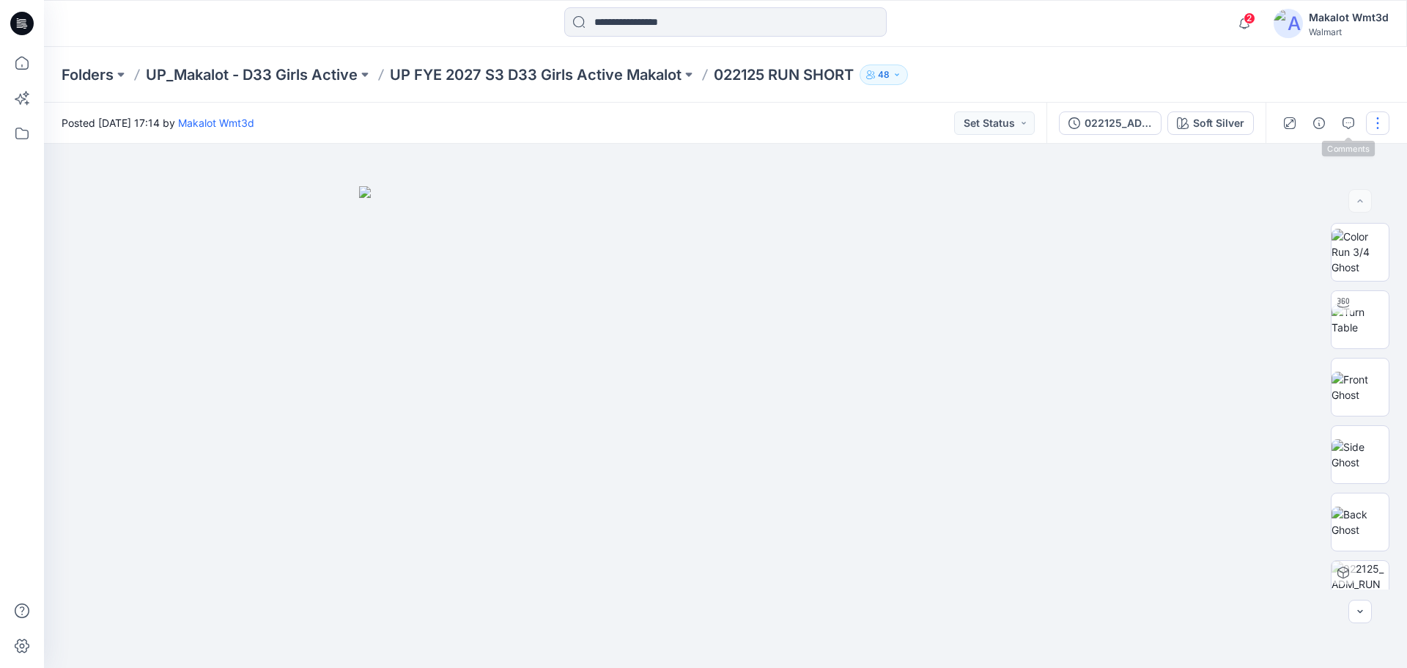
click at [1374, 118] on button "button" at bounding box center [1377, 122] width 23 height 23
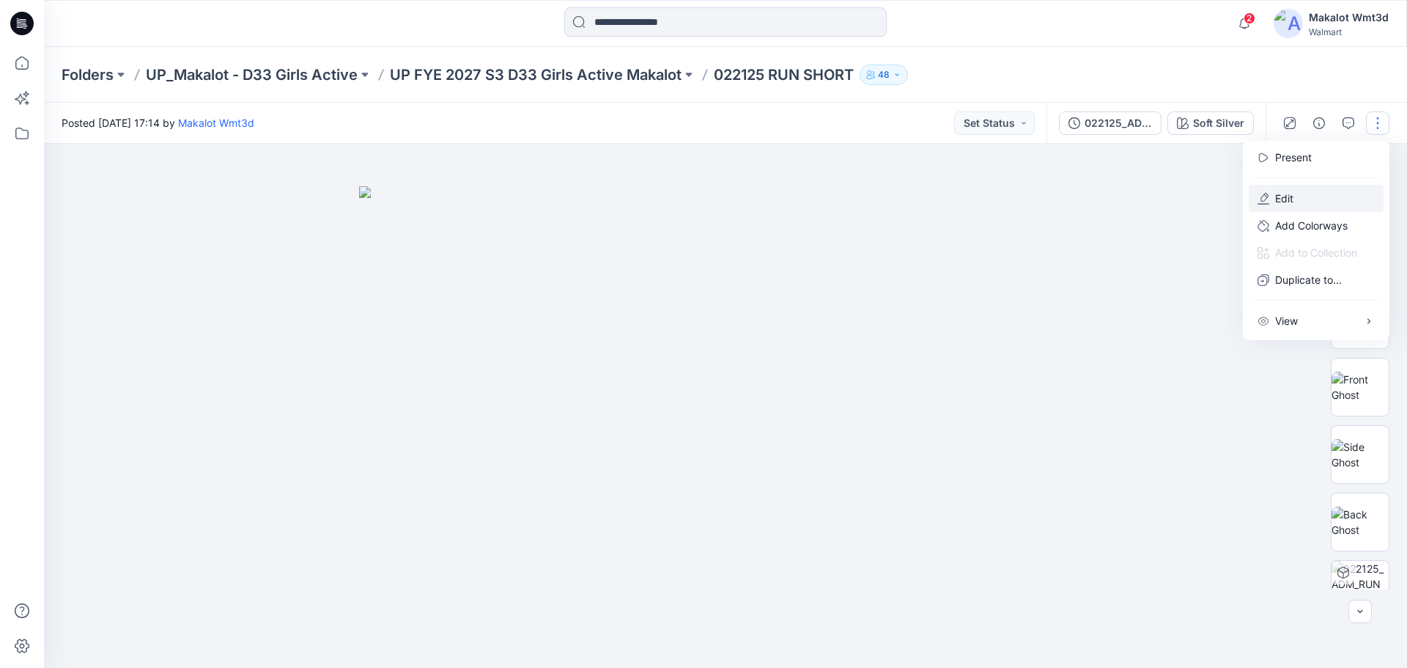
click at [1308, 193] on button "Edit" at bounding box center [1316, 198] width 135 height 27
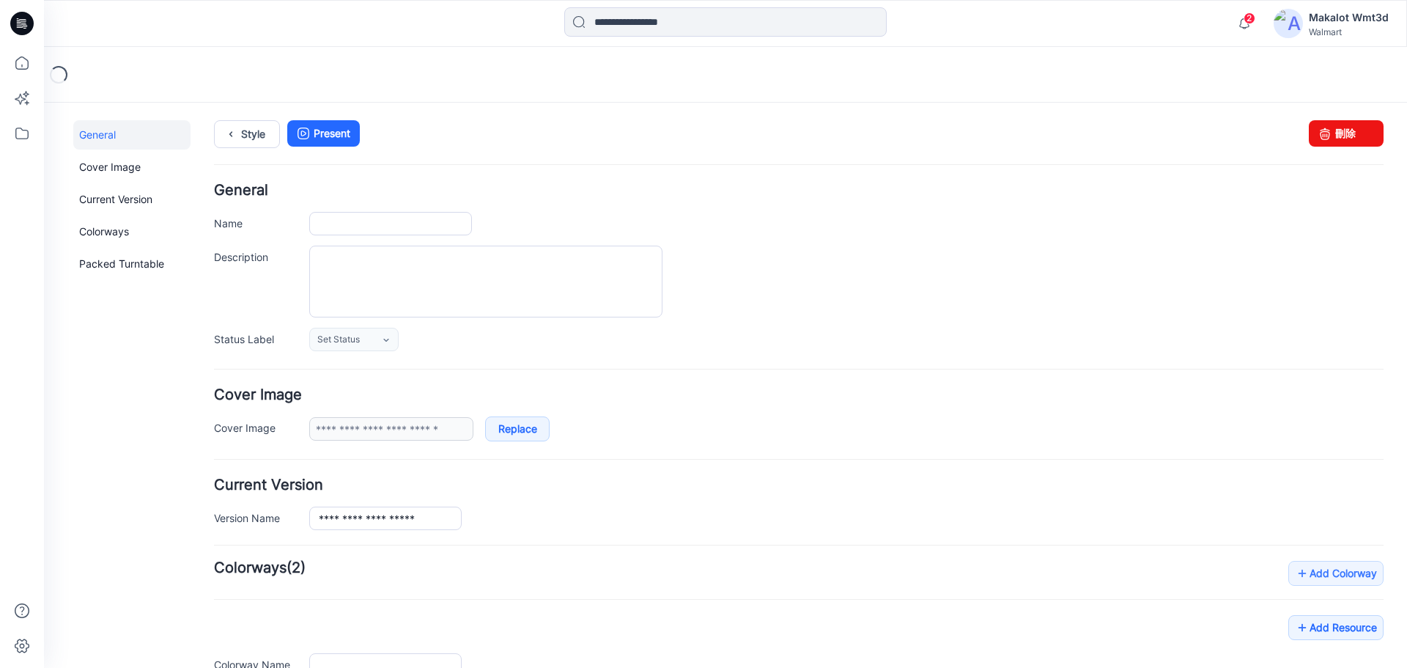
type input "**********"
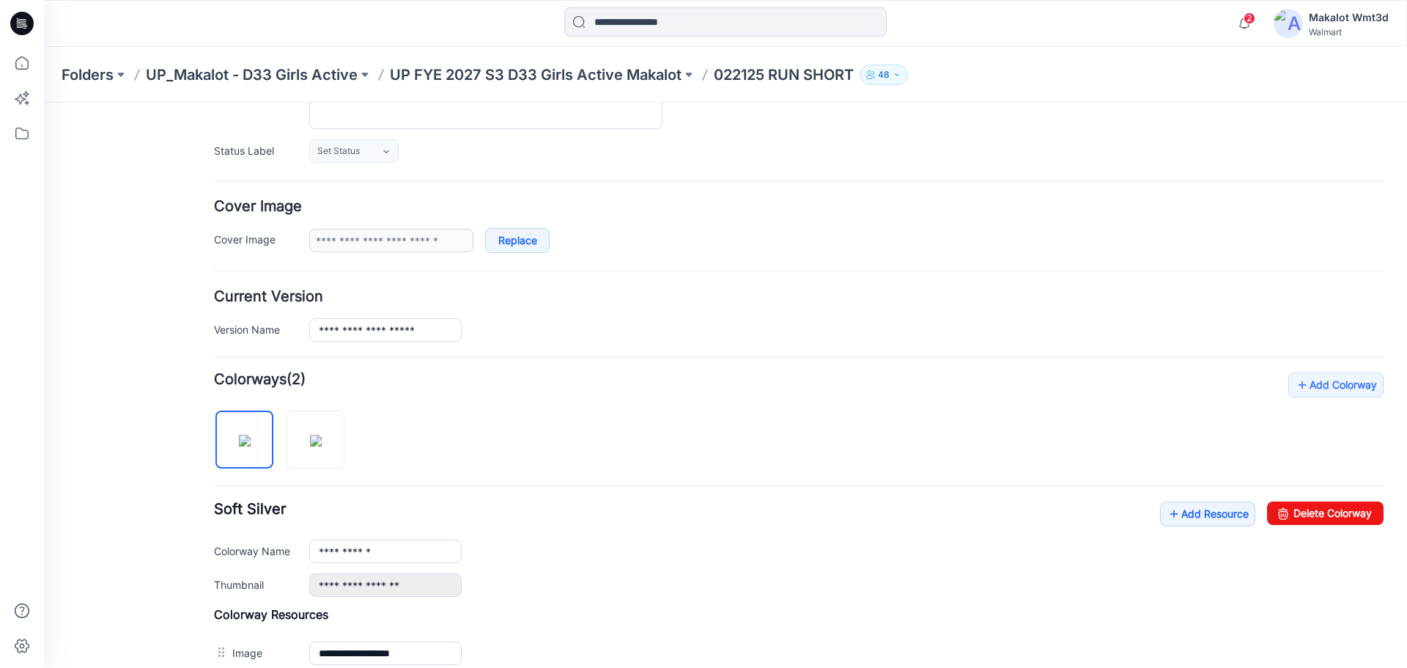
scroll to position [489, 0]
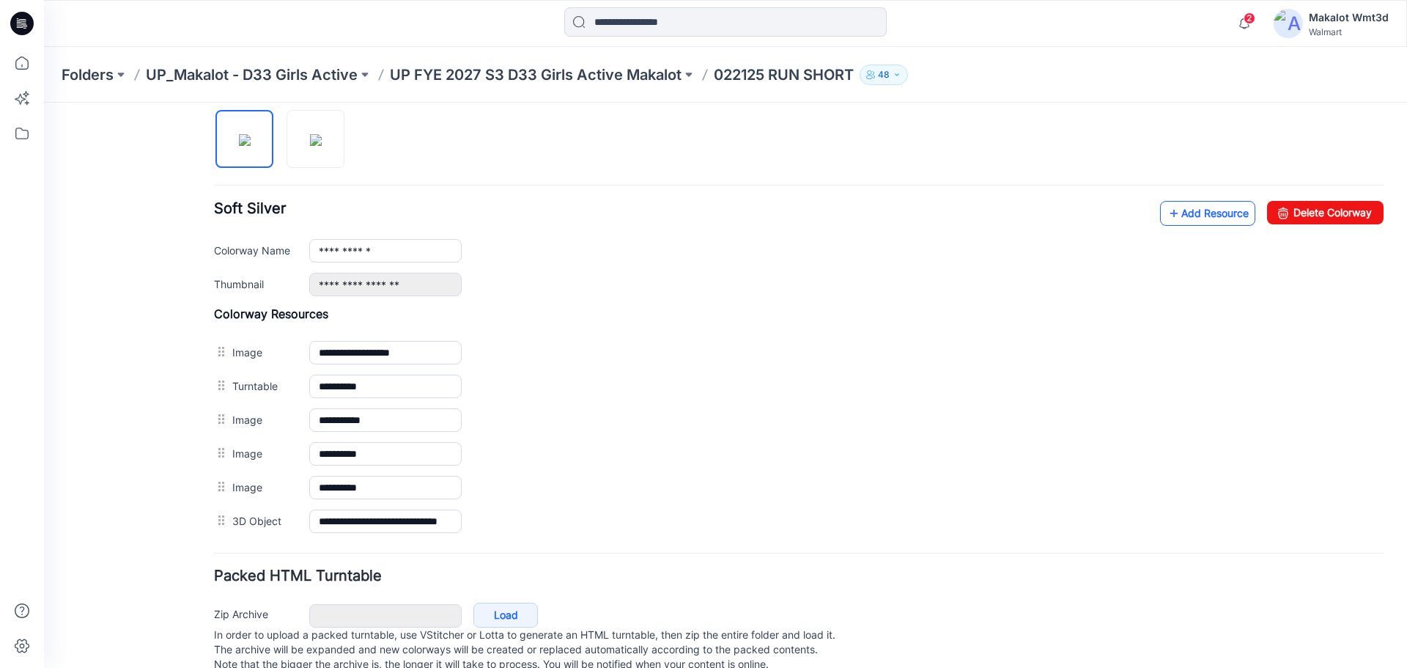
click at [1189, 213] on link "Add Resource" at bounding box center [1207, 213] width 95 height 25
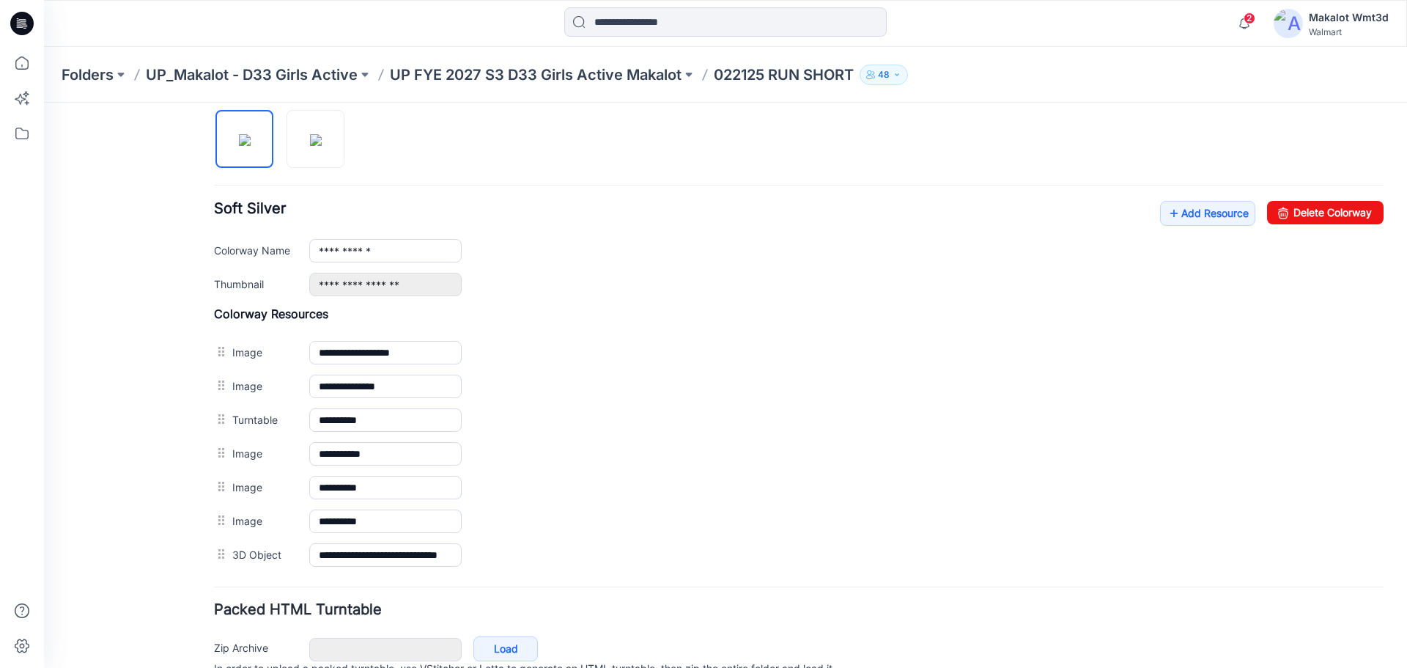
click at [44, 103] on label "Add to all colorways" at bounding box center [44, 103] width 0 height 0
click at [322, 146] on img at bounding box center [316, 140] width 12 height 12
click at [246, 146] on img at bounding box center [245, 140] width 12 height 12
click at [322, 139] on img at bounding box center [316, 140] width 12 height 12
click at [251, 146] on img at bounding box center [245, 140] width 12 height 12
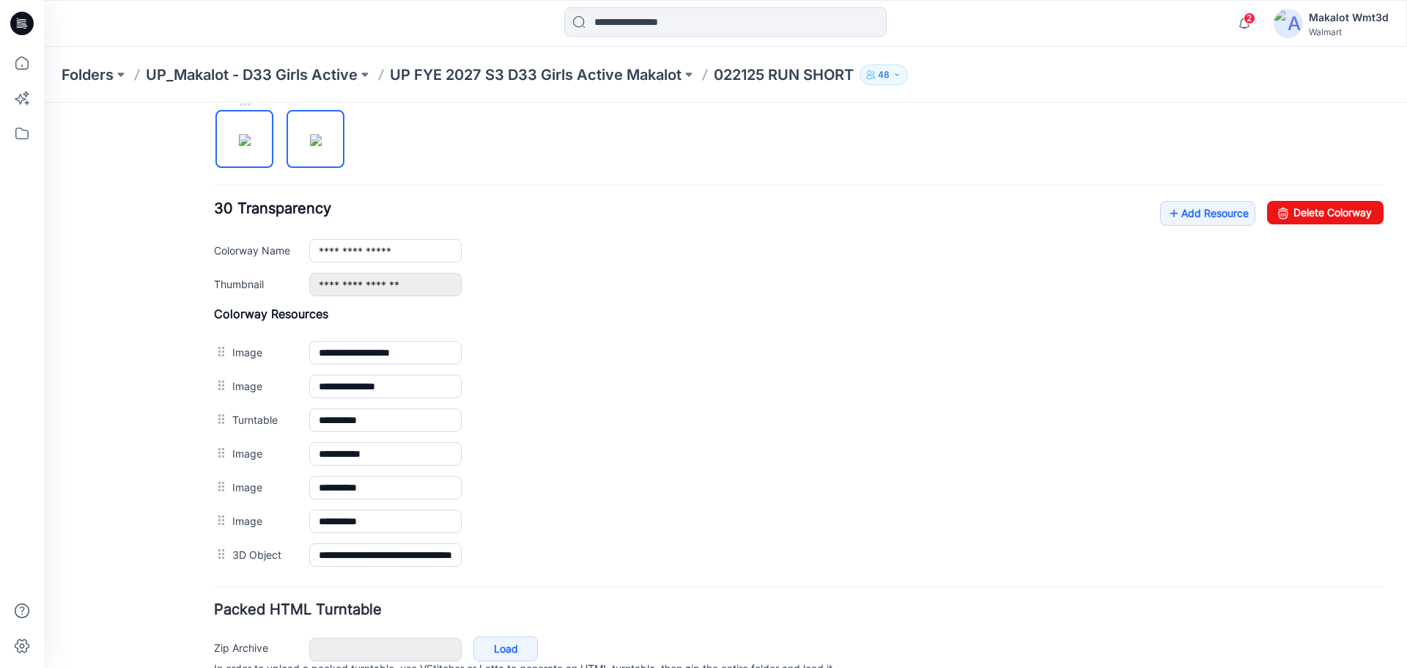
type input "**********"
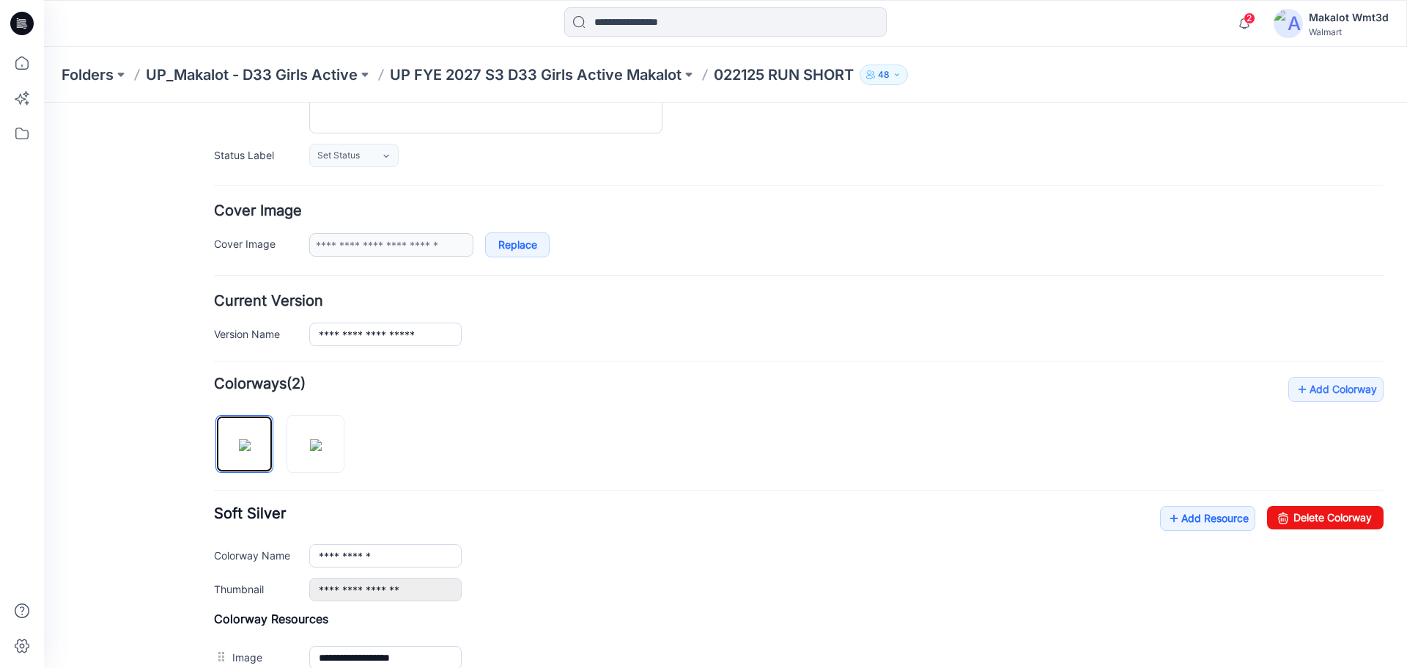
scroll to position [0, 0]
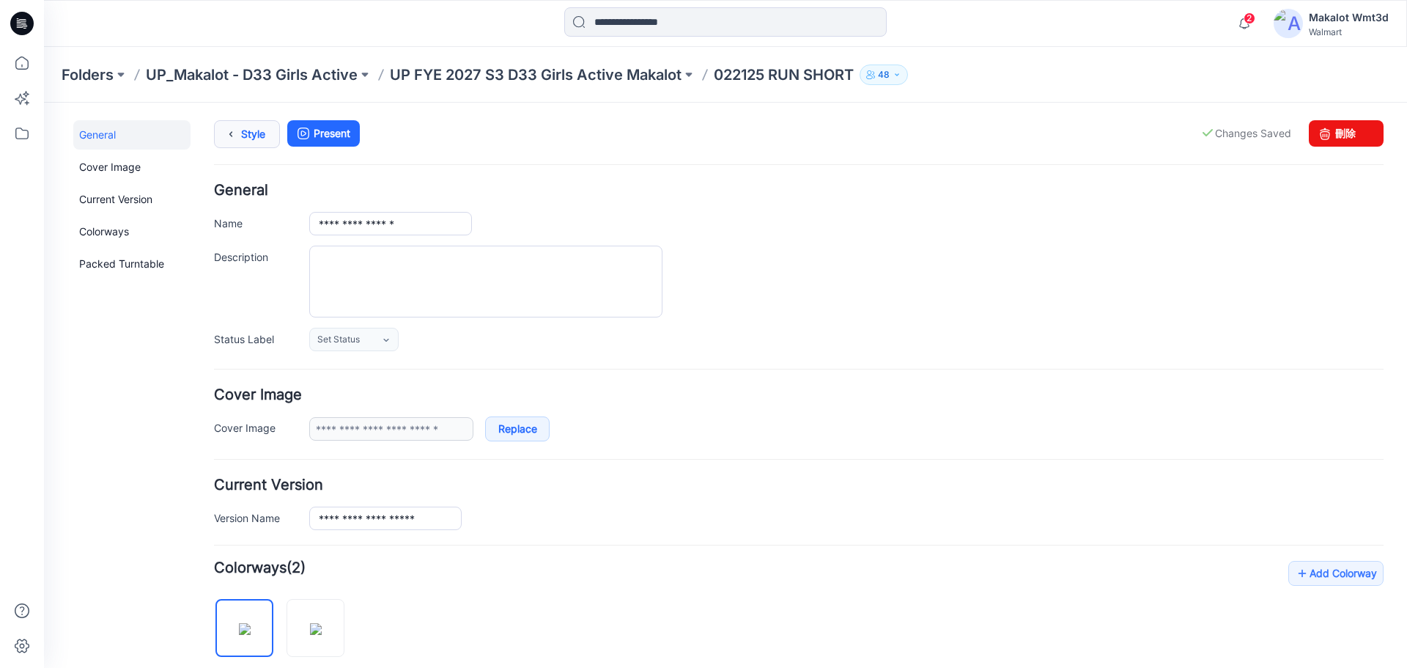
click at [265, 132] on link "Style" at bounding box center [247, 134] width 66 height 28
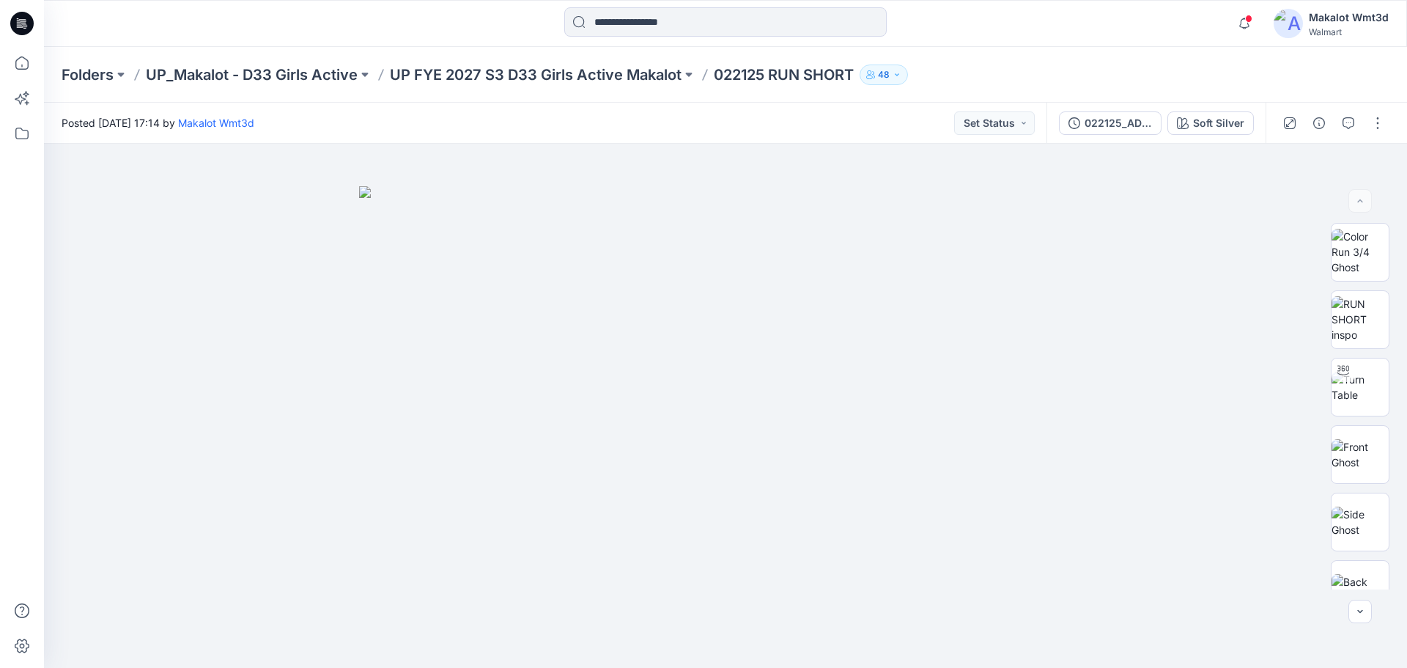
click at [652, 120] on div "Posted [DATE] 17:14 by Makalot Wmt3d Set Status" at bounding box center [545, 123] width 1003 height 40
click at [32, 24] on icon at bounding box center [21, 23] width 23 height 23
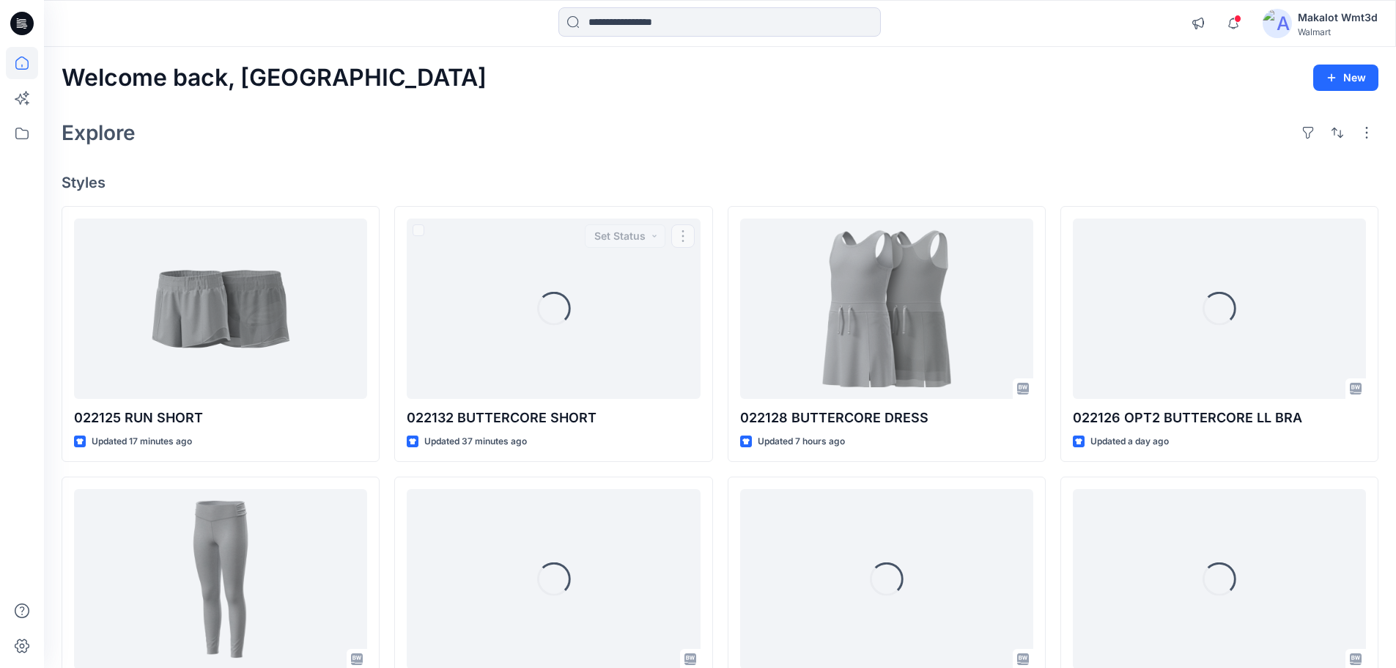
click at [597, 162] on div "Welcome back, Makalot New Explore Styles 022125 RUN SHORT Updated 17 minutes ag…" at bounding box center [720, 560] width 1352 height 1026
